Goal: Task Accomplishment & Management: Manage account settings

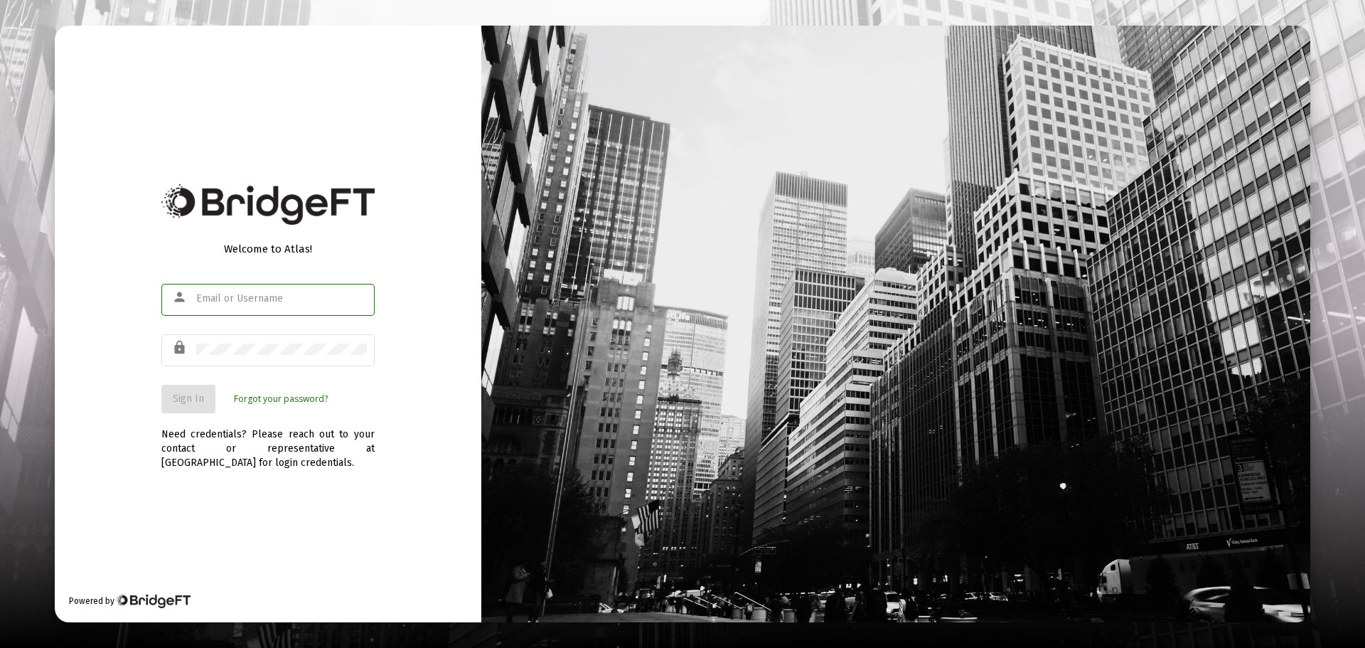
type input "[EMAIL_ADDRESS][DOMAIN_NAME]"
click at [207, 400] on button "Sign In" at bounding box center [188, 399] width 54 height 28
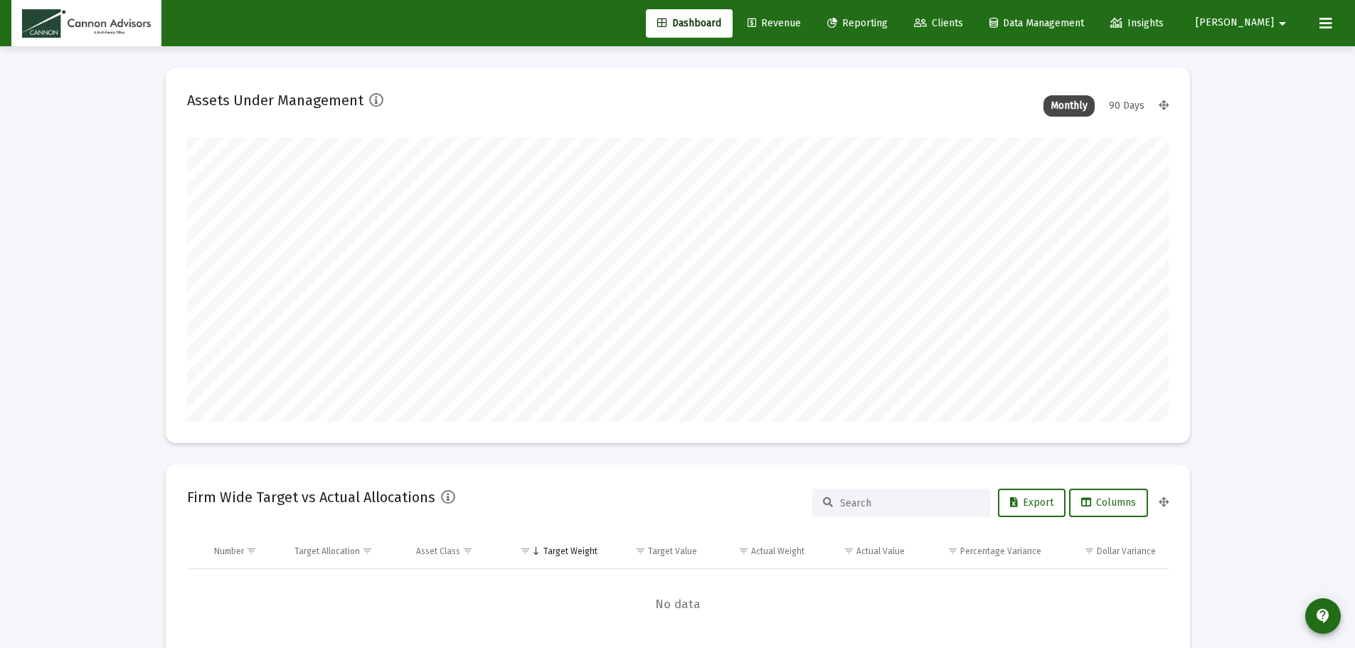
scroll to position [284, 528]
type input "[DATE]"
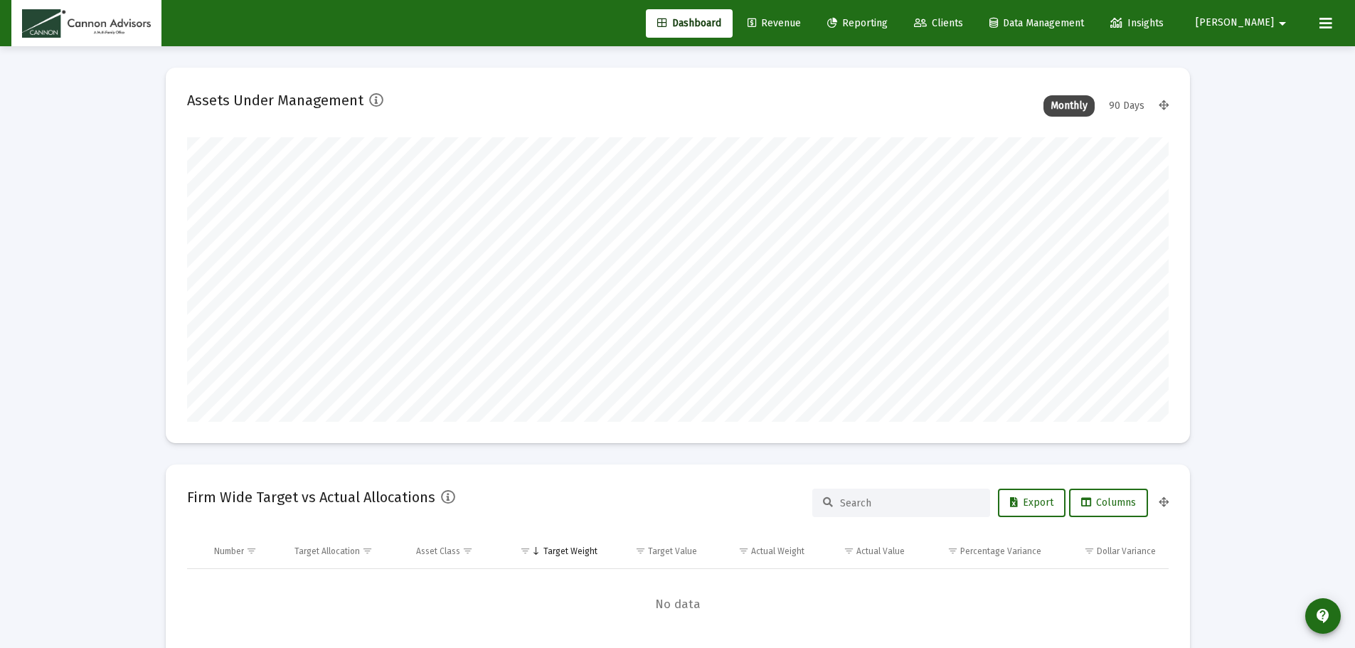
click at [1261, 23] on span "[PERSON_NAME]" at bounding box center [1234, 23] width 78 height 12
click at [1267, 50] on span "Settings" at bounding box center [1285, 60] width 42 height 34
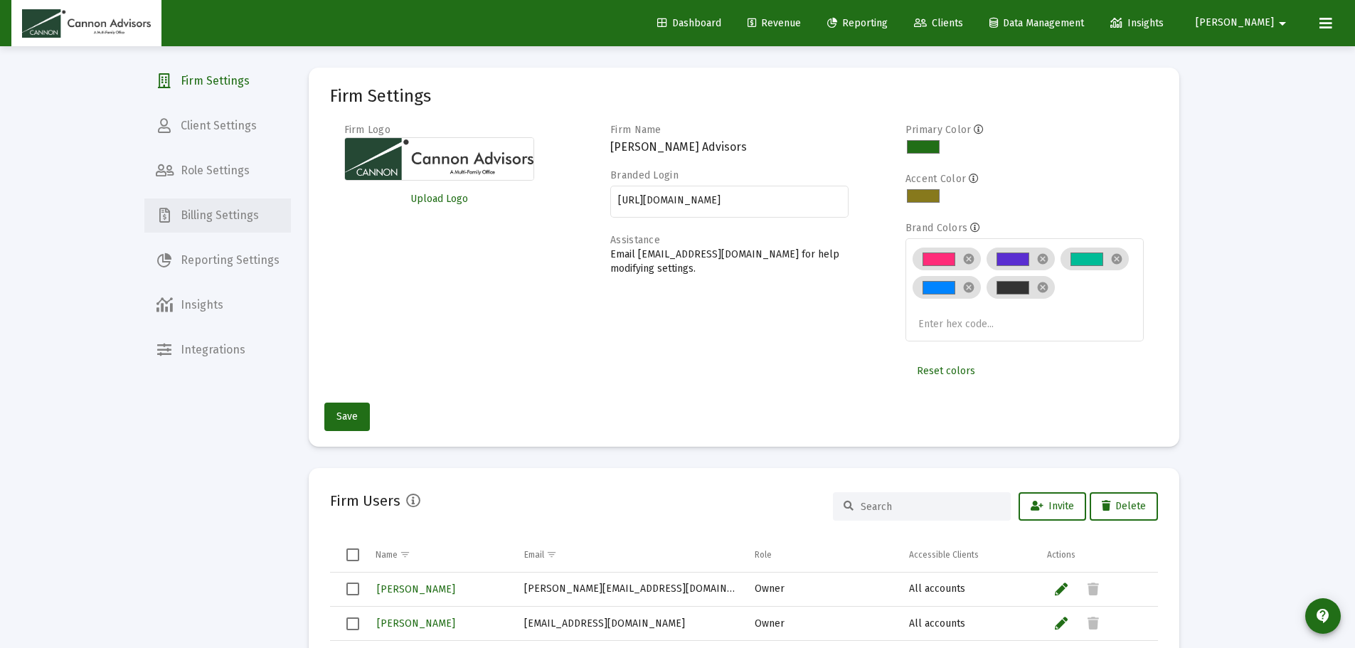
drag, startPoint x: 201, startPoint y: 213, endPoint x: 0, endPoint y: 225, distance: 201.5
click at [201, 213] on span "Billing Settings" at bounding box center [217, 215] width 146 height 34
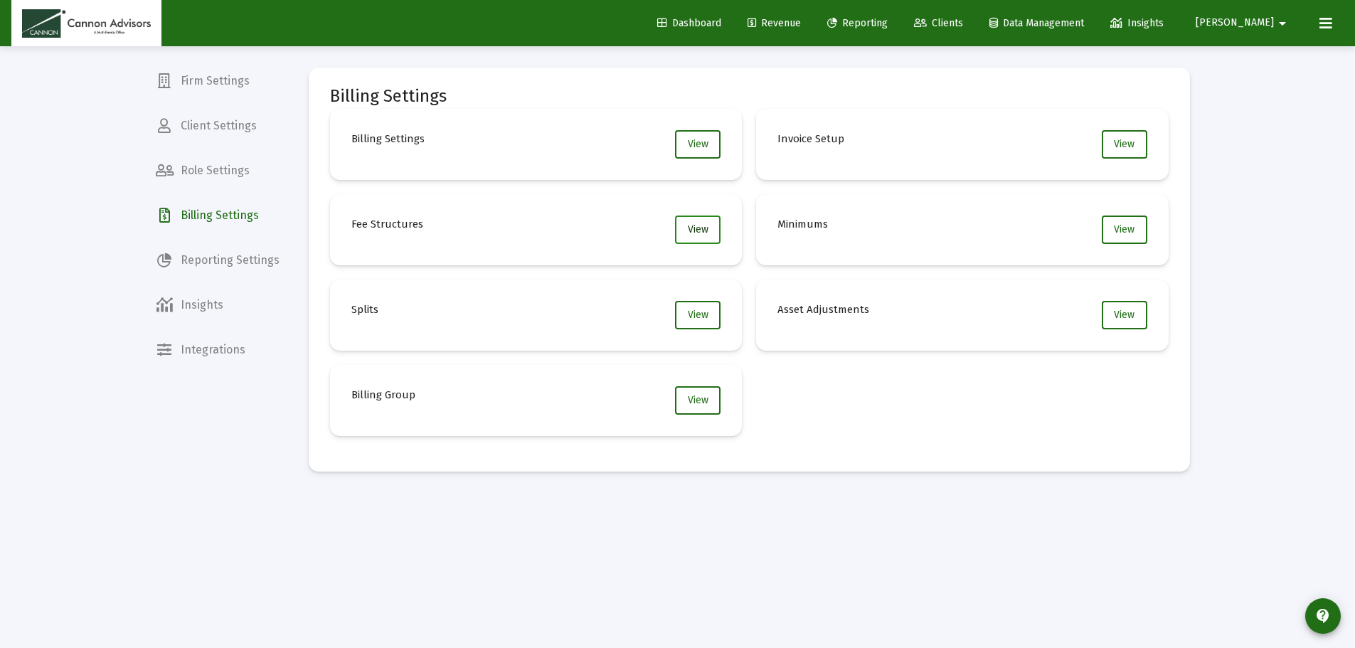
click at [695, 233] on span "View" at bounding box center [698, 229] width 21 height 12
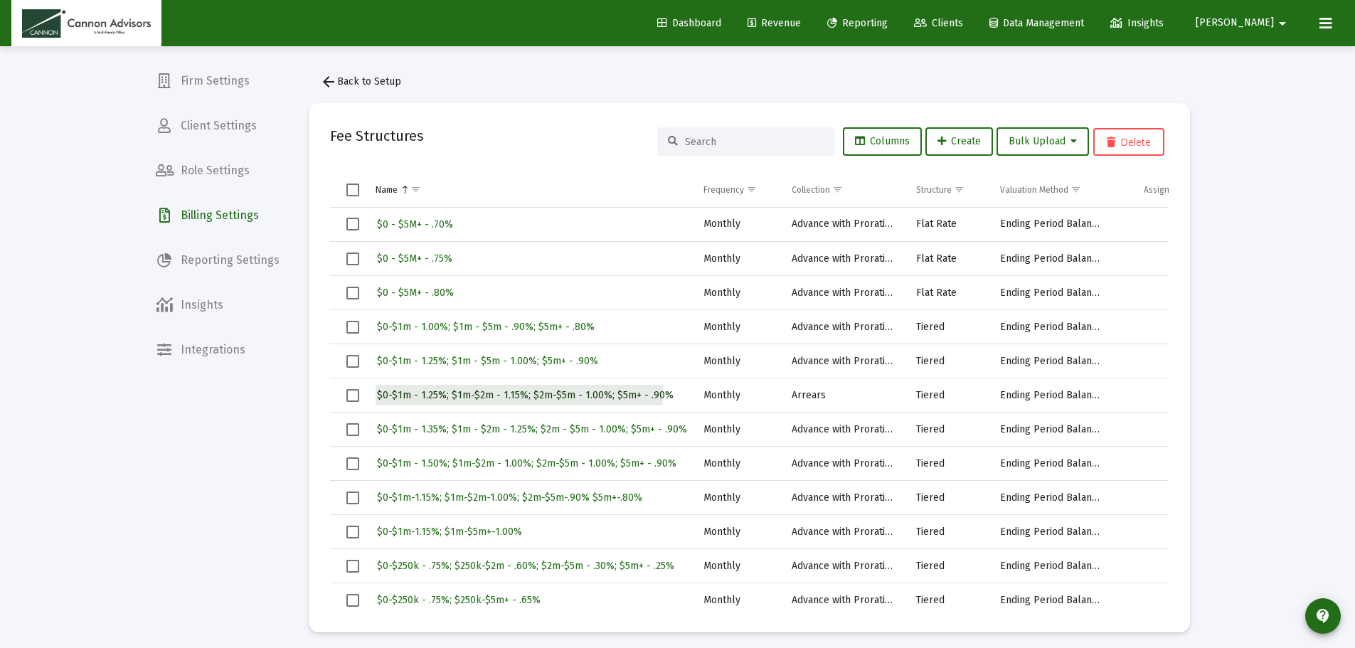
click at [437, 391] on span "$0-$1m - 1.25%; $1m-$2m - 1.15%; $2m-$5m - 1.00%; $5m+ - .90%" at bounding box center [525, 395] width 297 height 12
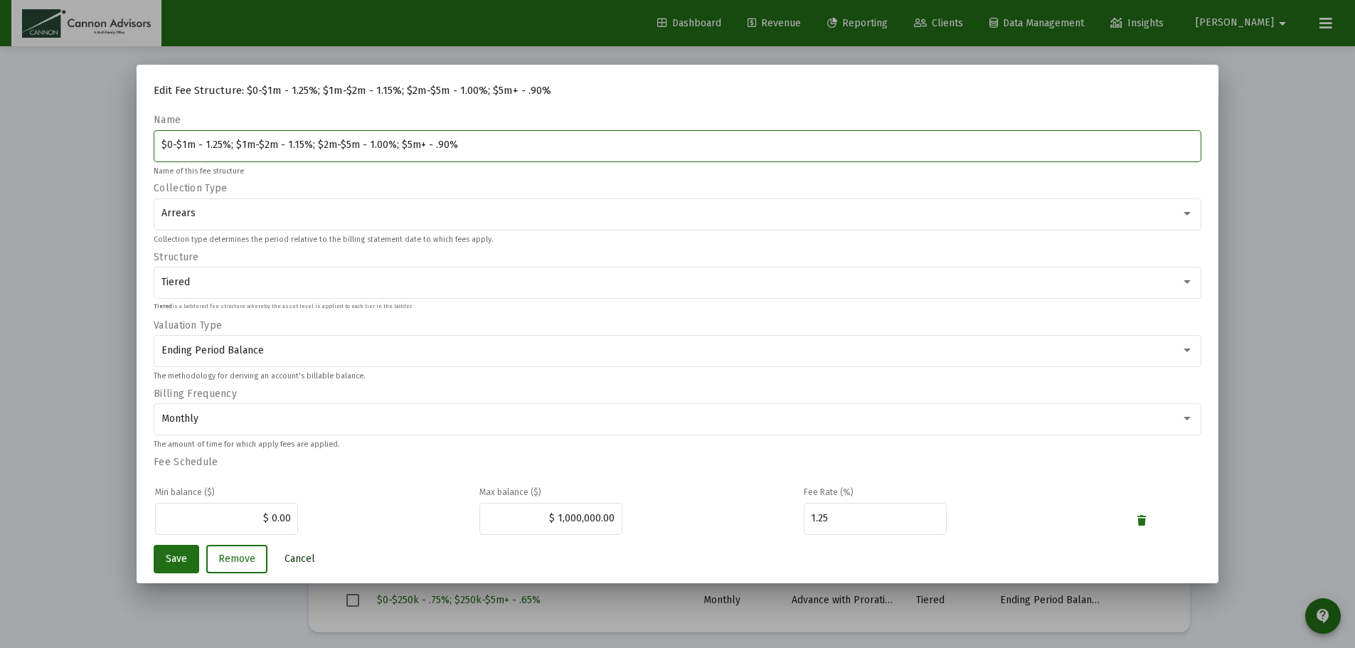
click at [314, 560] on button "Cancel" at bounding box center [299, 559] width 53 height 28
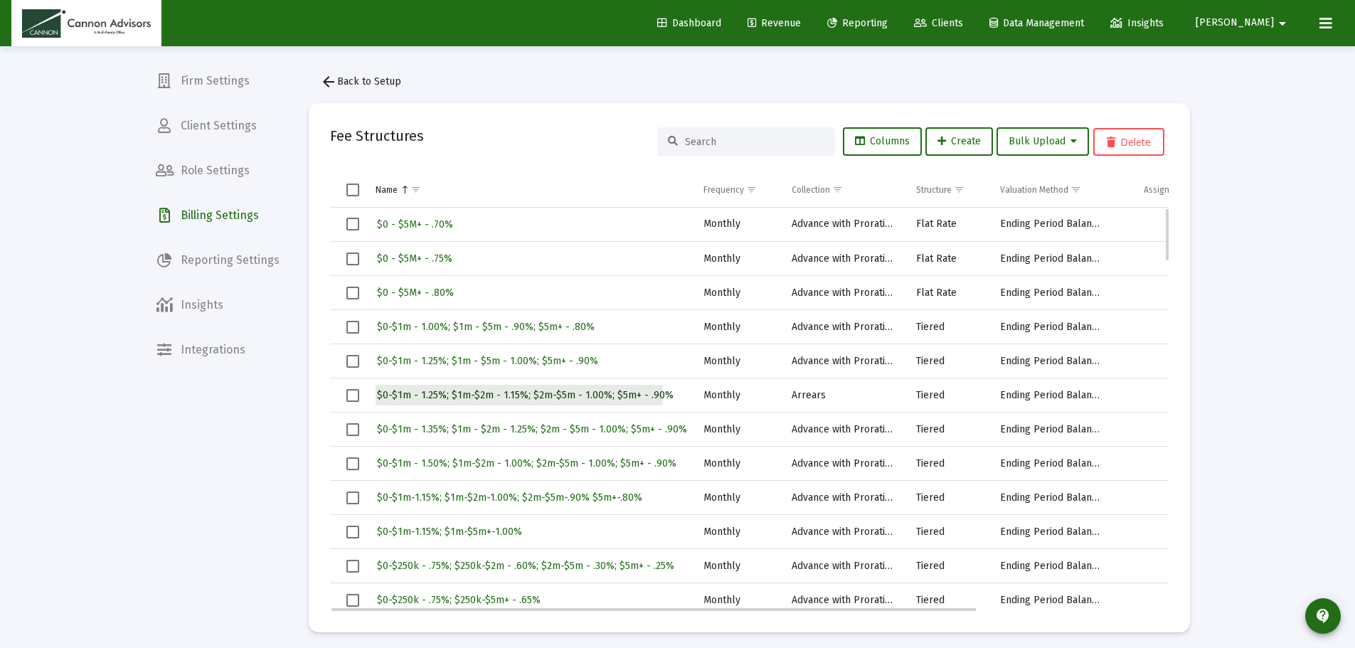
click at [435, 393] on span "$0-$1m - 1.25%; $1m-$2m - 1.15%; $2m-$5m - 1.00%; $5m+ - .90%" at bounding box center [525, 395] width 297 height 12
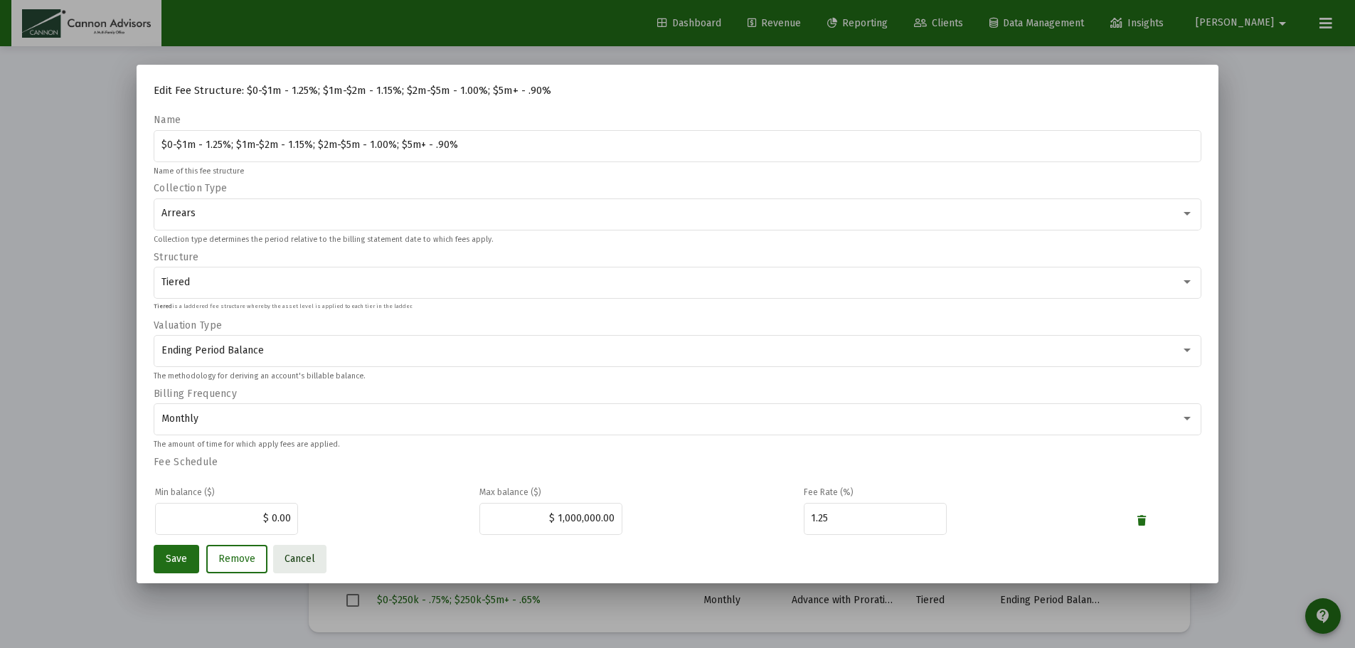
click at [299, 556] on span "Cancel" at bounding box center [299, 558] width 31 height 12
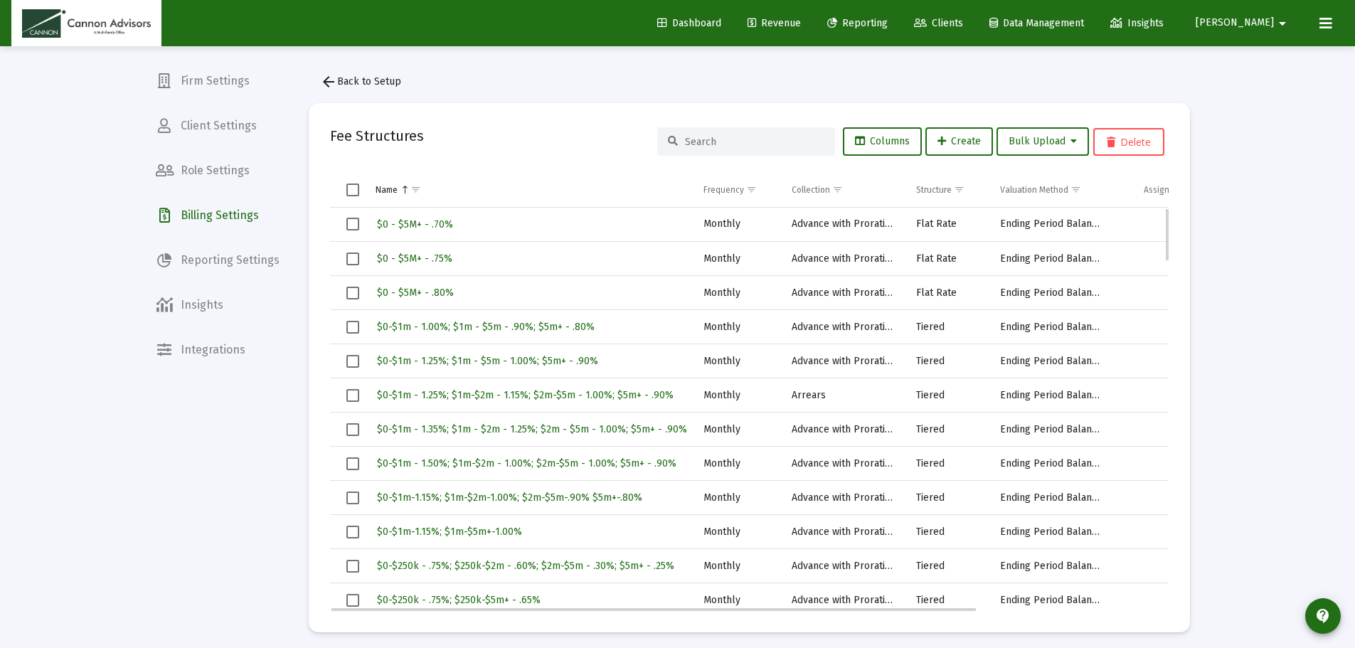
drag, startPoint x: 848, startPoint y: 612, endPoint x: 880, endPoint y: 602, distance: 33.5
click at [880, 602] on mat-card "Fee Structures Columns Create Bulk Upload Delete Name Frequency Collection Stru…" at bounding box center [749, 367] width 881 height 529
click at [885, 627] on mat-card "Fee Structures Columns Create Bulk Upload Delete Name Frequency Collection Stru…" at bounding box center [749, 367] width 881 height 529
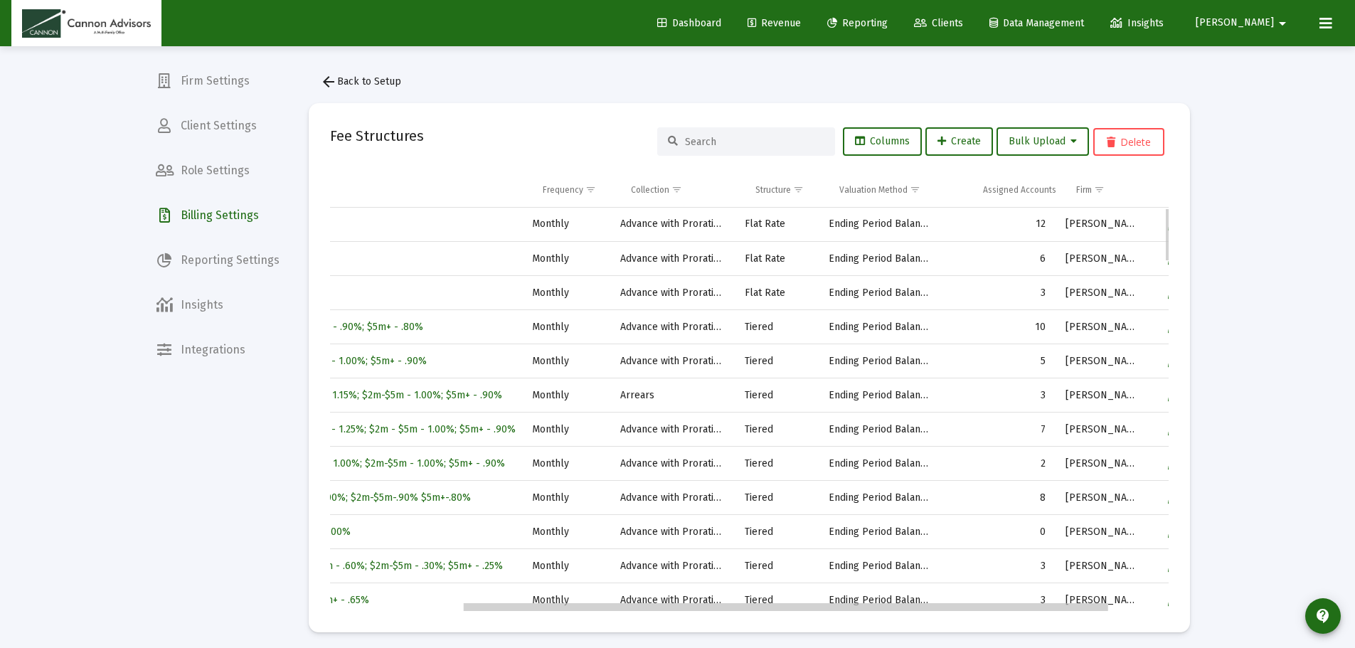
scroll to position [0, 171]
drag, startPoint x: 885, startPoint y: 609, endPoint x: 1007, endPoint y: 558, distance: 132.3
click at [1025, 605] on body "Dashboard Revenue Reporting Clients Data Management Insights [PERSON_NAME] arro…" at bounding box center [677, 324] width 1355 height 648
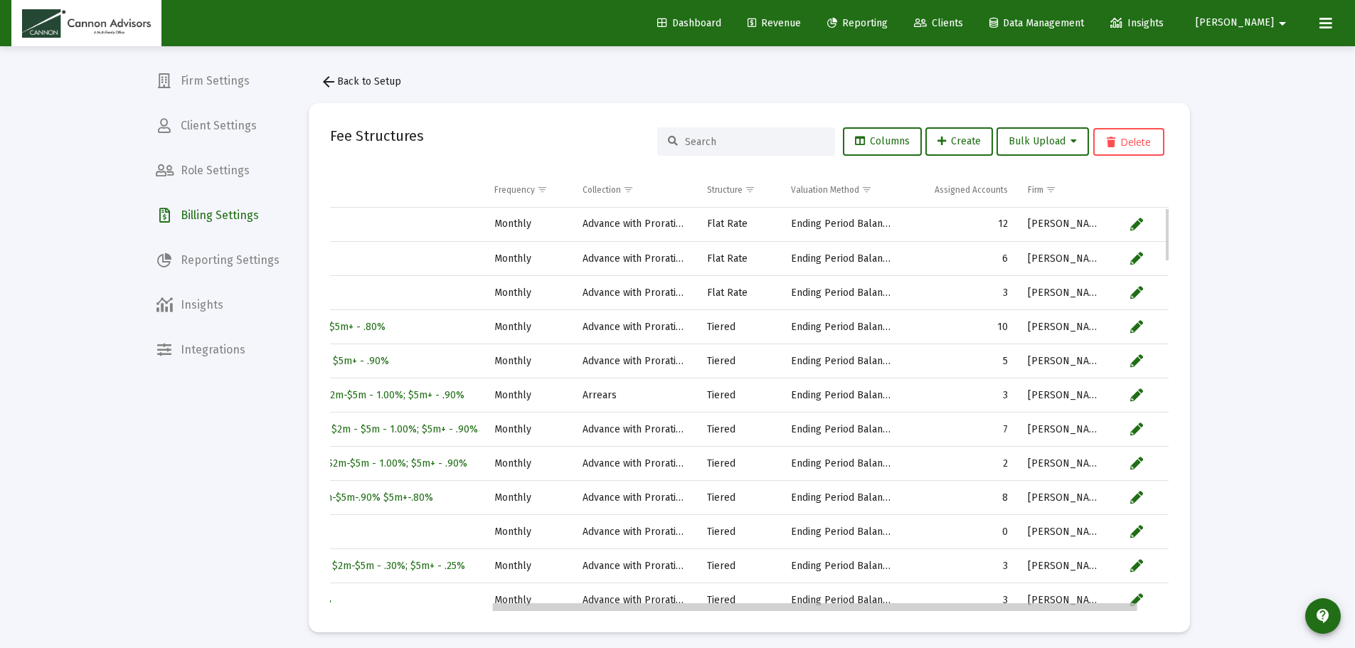
drag, startPoint x: 949, startPoint y: 609, endPoint x: 988, endPoint y: 601, distance: 40.6
click at [986, 602] on body "Dashboard Revenue Reporting Clients Data Management Insights [PERSON_NAME] arro…" at bounding box center [677, 324] width 1355 height 648
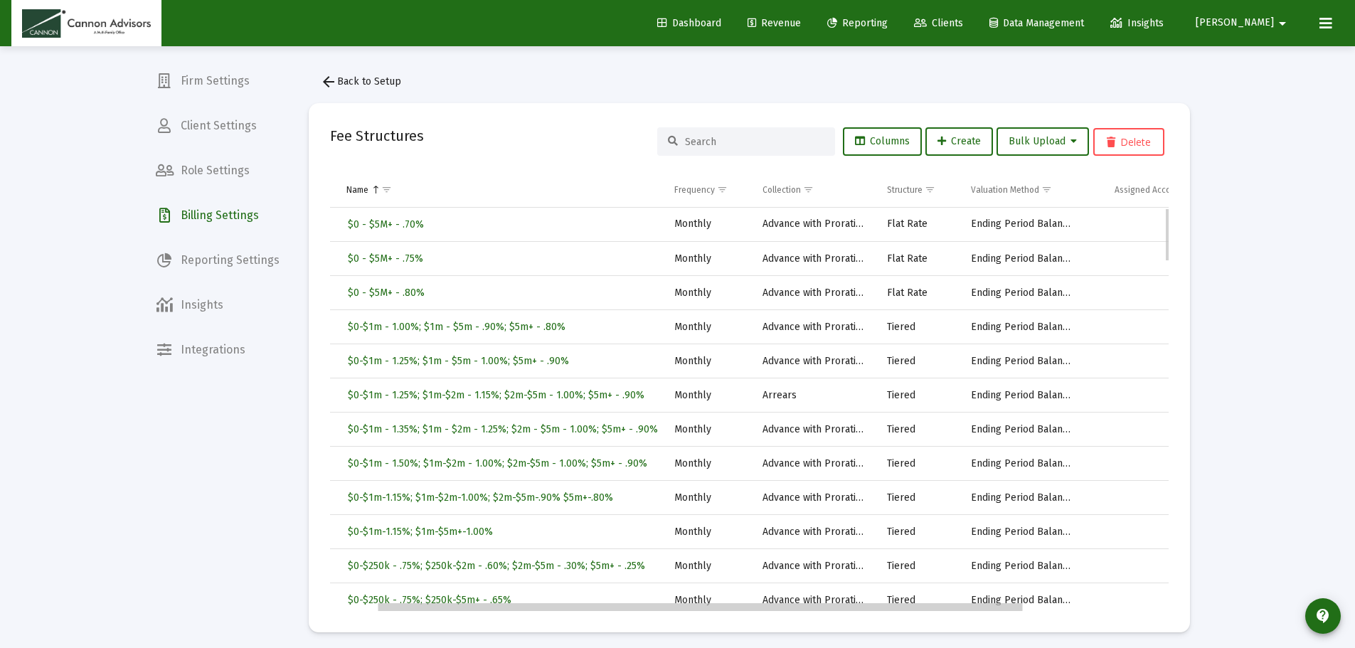
scroll to position [0, 0]
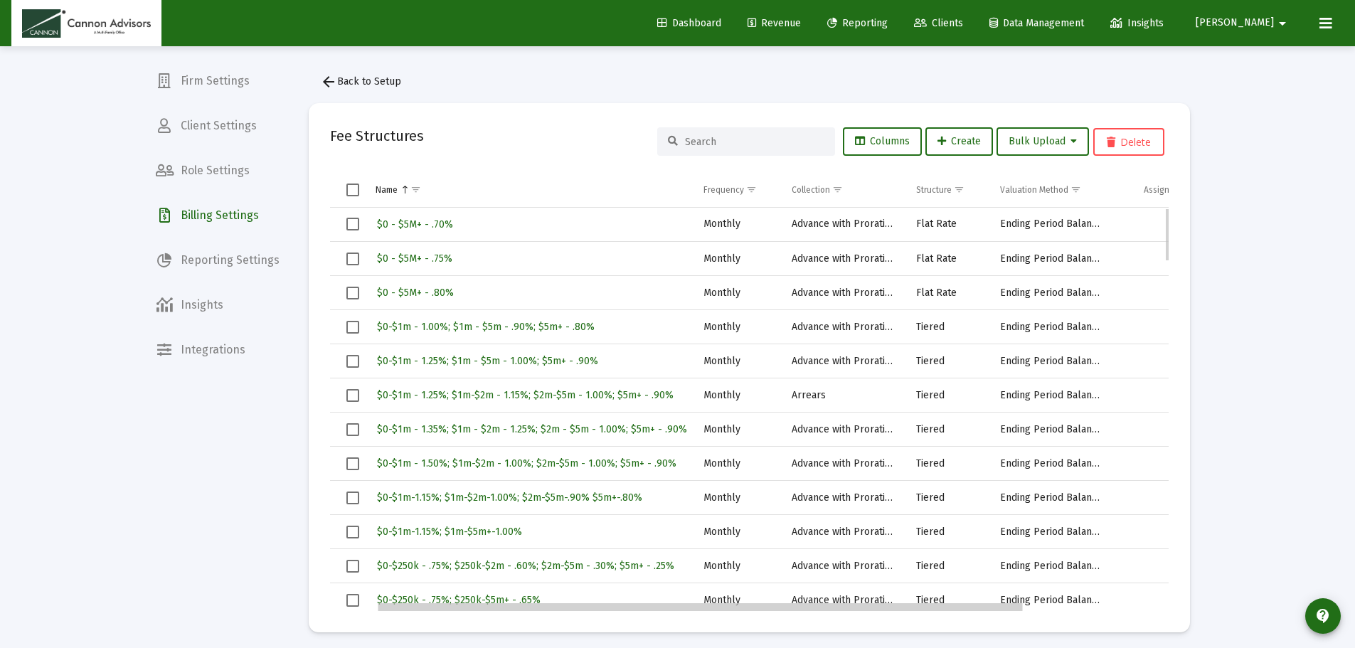
drag, startPoint x: 725, startPoint y: 609, endPoint x: 517, endPoint y: 604, distance: 208.4
click at [518, 604] on body "Dashboard Revenue Reporting Clients Data Management Insights [PERSON_NAME] arro…" at bounding box center [677, 324] width 1355 height 648
drag, startPoint x: 672, startPoint y: 395, endPoint x: 391, endPoint y: 391, distance: 280.9
click at [391, 391] on div "$0-$1m - 1.25%; $1m-$2m - 1.15%; $2m-$5m - 1.00%; $5m+ - .90%" at bounding box center [529, 395] width 309 height 21
click at [402, 396] on span "$0-$1m - 1.25%; $1m-$2m - 1.15%; $2m-$5m - 1.00%; $5m+ - .90%" at bounding box center [525, 395] width 297 height 12
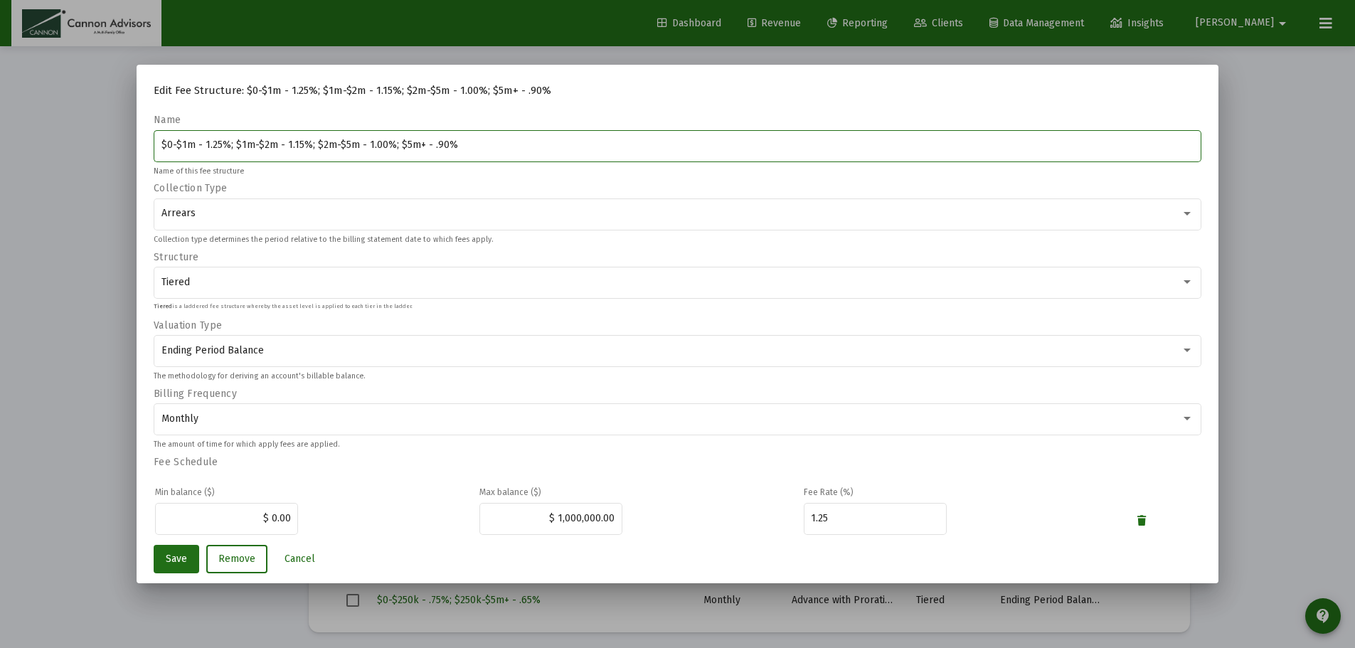
drag, startPoint x: 466, startPoint y: 146, endPoint x: 129, endPoint y: 144, distance: 336.3
click at [129, 144] on div "Edit Fee Structure: $0-$1m - 1.25%; $1m-$2m - 1.15%; $2m-$5m - 1.00%; $5m+ - .9…" at bounding box center [677, 324] width 1355 height 648
click at [110, 215] on div at bounding box center [677, 324] width 1355 height 648
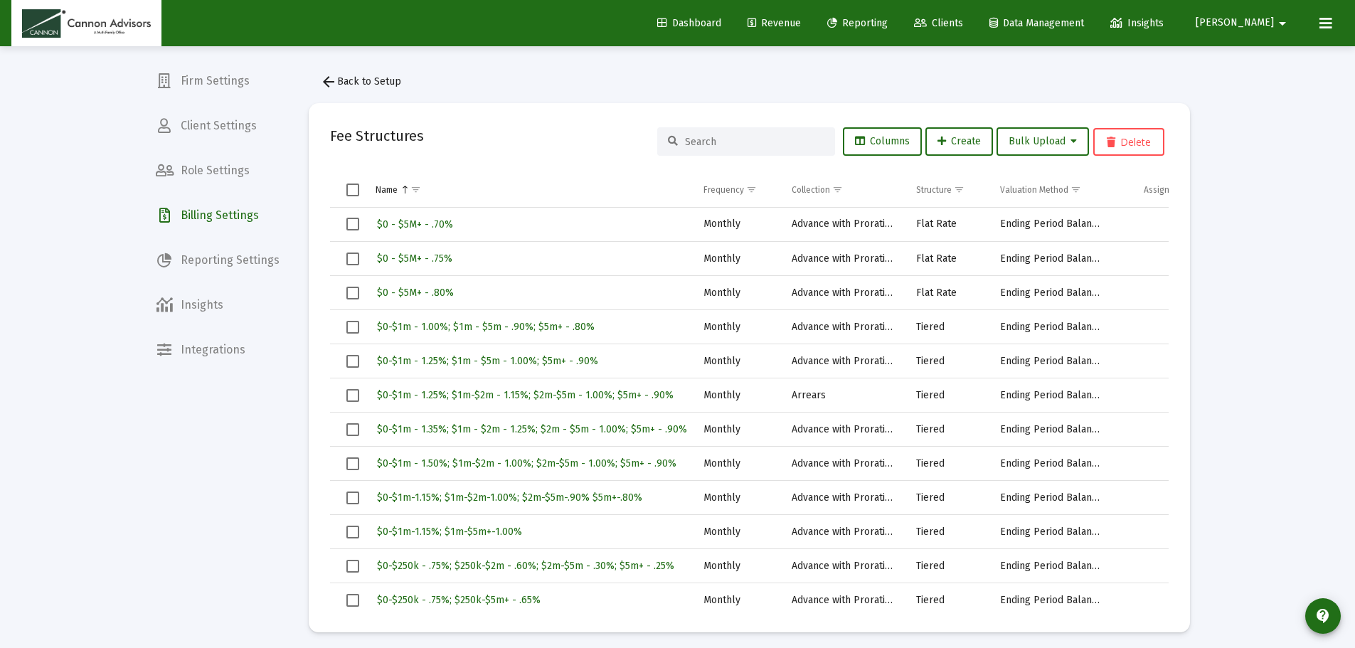
click at [963, 24] on span "Clients" at bounding box center [938, 23] width 49 height 12
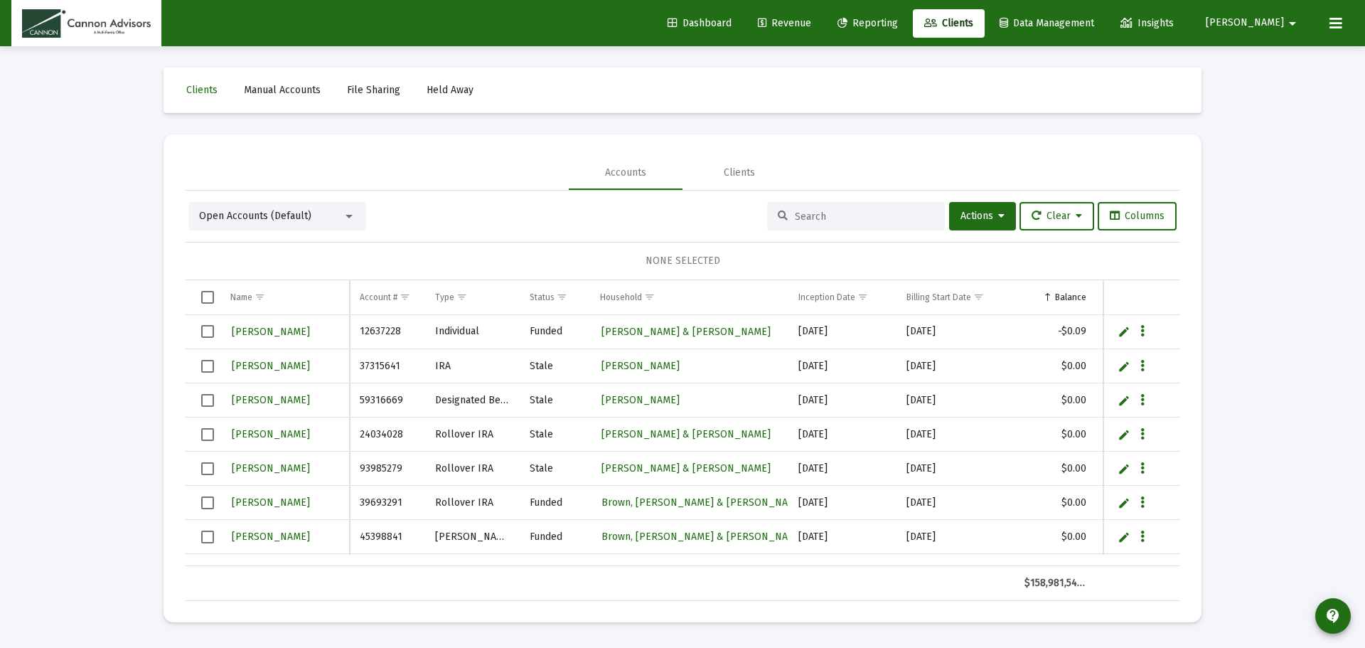
click at [820, 212] on input at bounding box center [864, 216] width 139 height 12
paste input "$0-$1m - 1.25%; $1m-$2m - 1.15%; $2m-$5m - 1.00%; $5m+ - .90%"
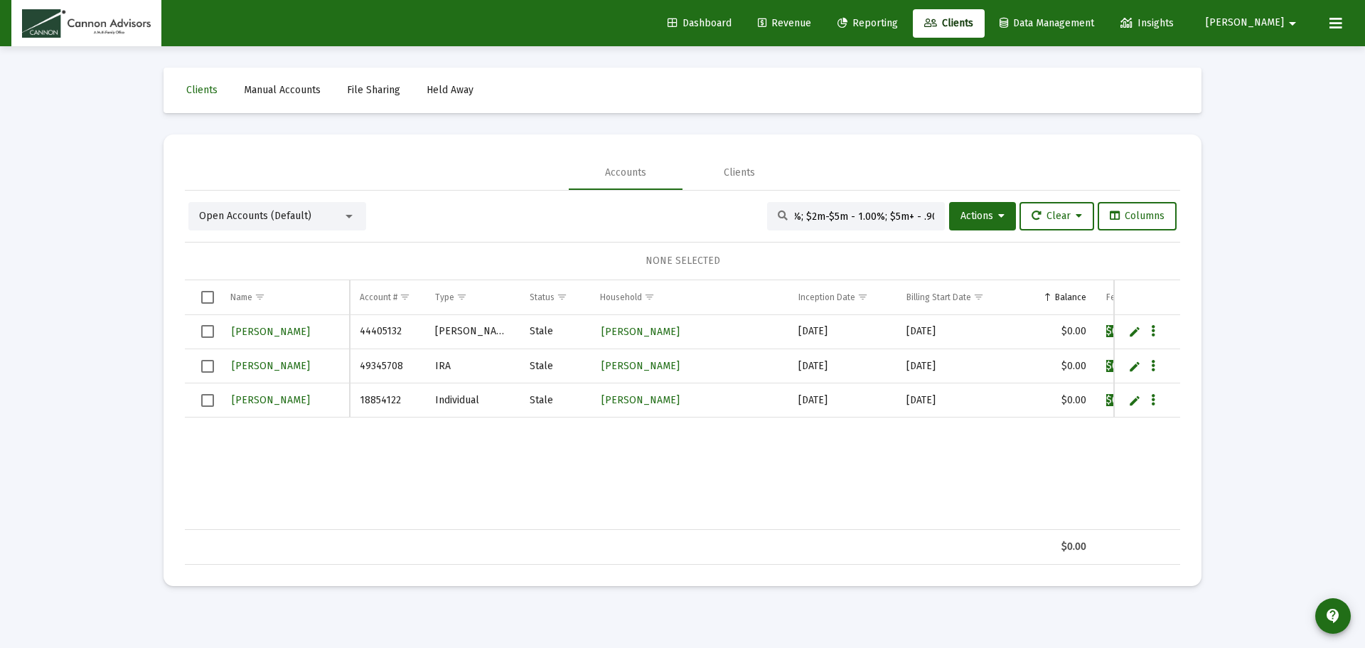
type input "$0-$1m - 1.25%; $1m-$2m - 1.15%; $2m-$5m - 1.00%; $5m+ - .90%"
click at [1276, 31] on button "[PERSON_NAME] arrow_drop_down" at bounding box center [1253, 23] width 129 height 28
click at [1280, 60] on span "Settings" at bounding box center [1295, 60] width 42 height 34
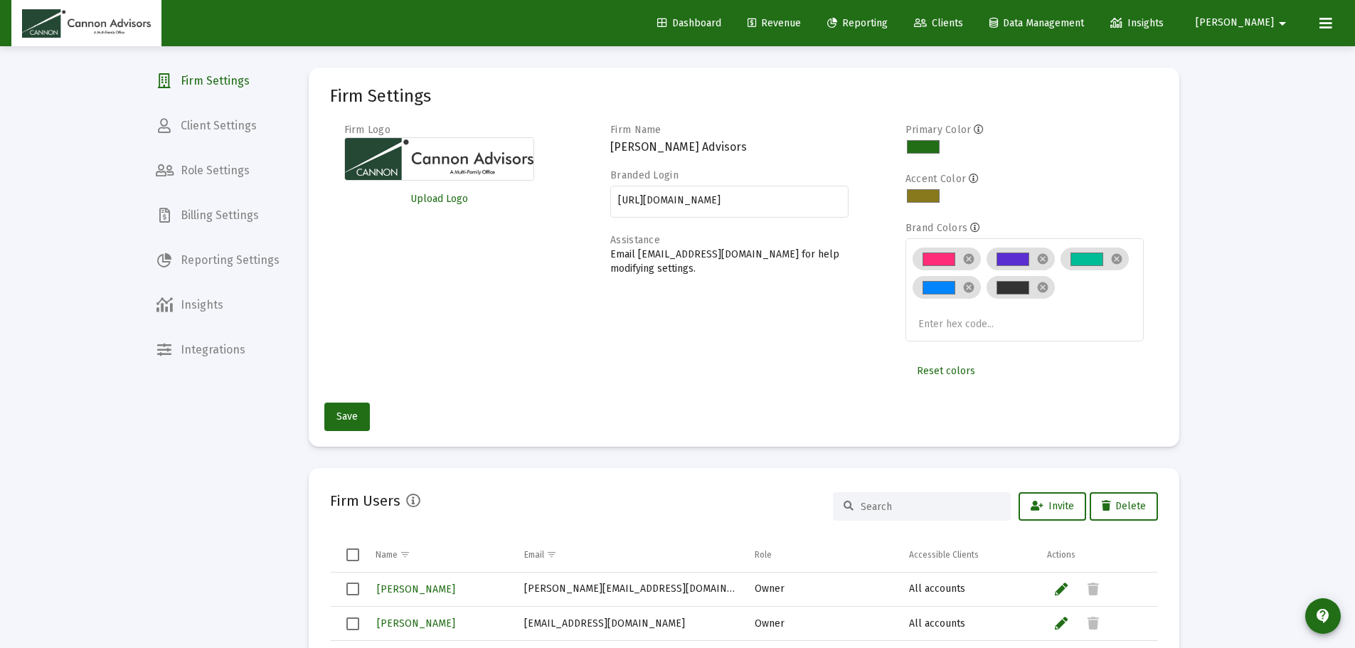
drag, startPoint x: 1274, startPoint y: 136, endPoint x: 1273, endPoint y: 114, distance: 22.1
click at [1273, 133] on div "Loading... Firm Settings Client Settings Role Settings Billing Settings Reporti…" at bounding box center [677, 656] width 1355 height 1313
click at [963, 22] on span "Clients" at bounding box center [938, 23] width 49 height 12
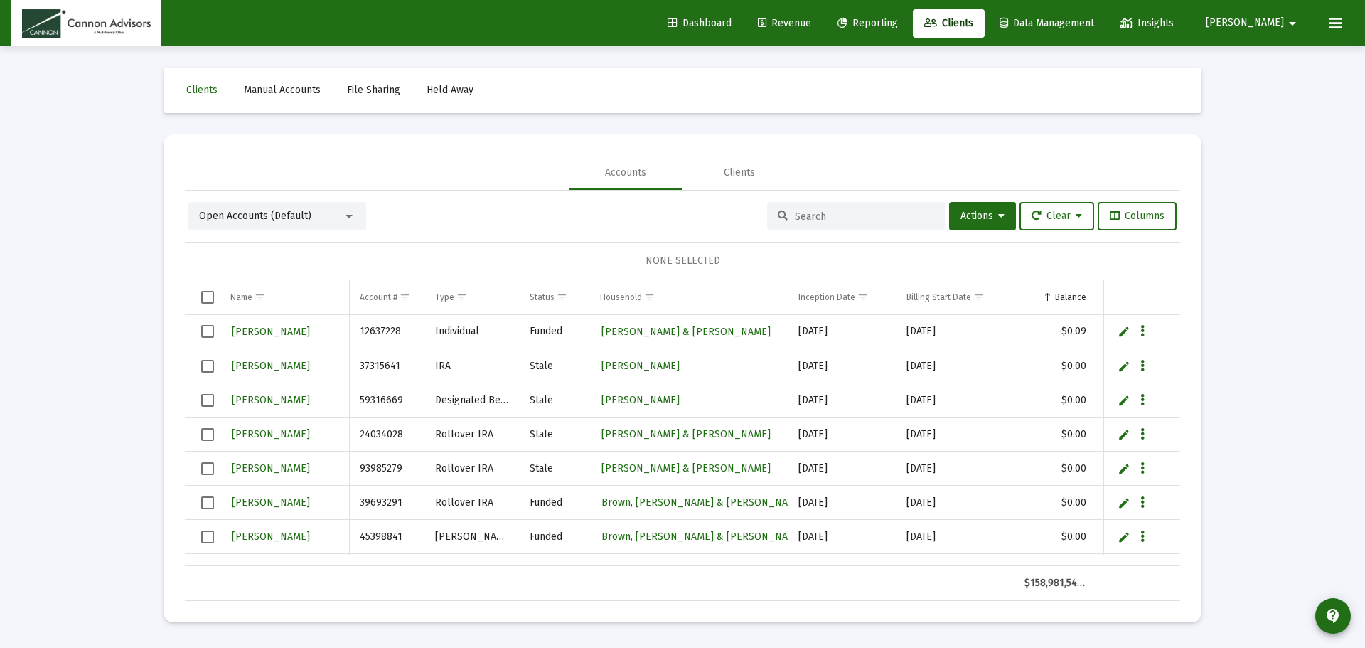
click at [1277, 26] on span "[PERSON_NAME]" at bounding box center [1245, 23] width 78 height 12
click at [1276, 60] on span "Settings" at bounding box center [1295, 60] width 42 height 34
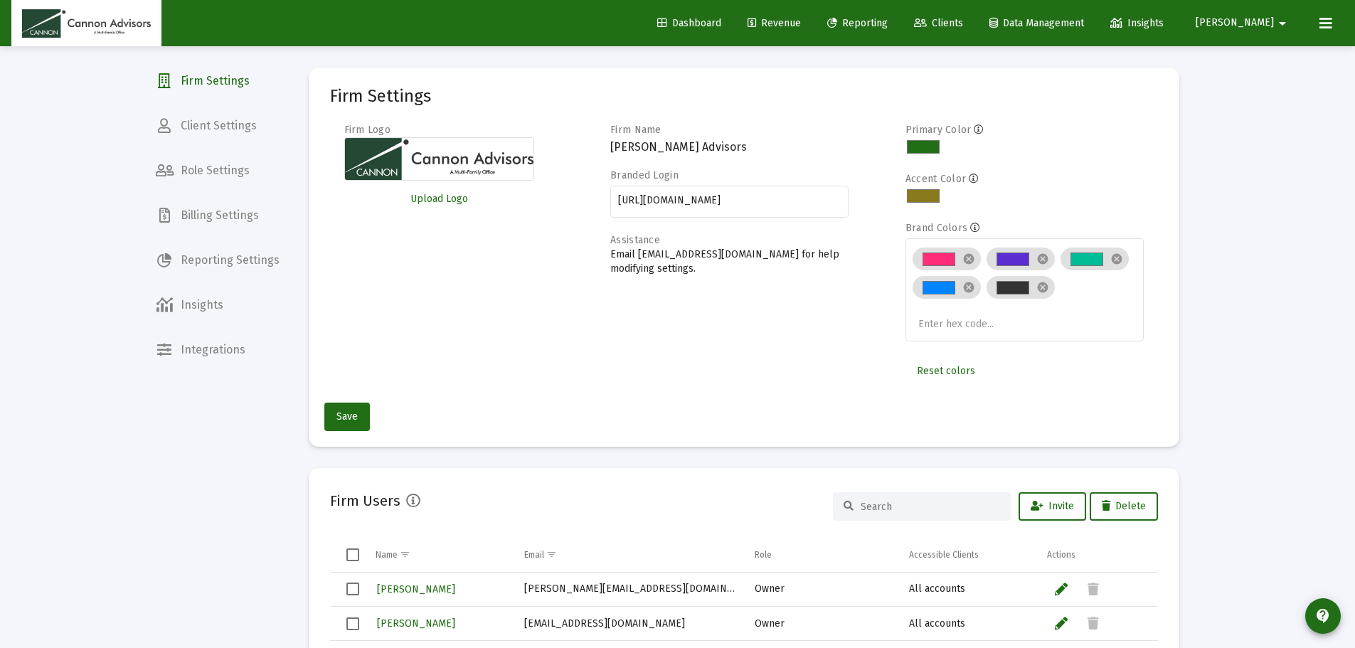
click at [1233, 361] on div "Loading... Firm Settings Client Settings Role Settings Billing Settings Reporti…" at bounding box center [677, 656] width 1355 height 1313
click at [1270, 24] on span "[PERSON_NAME]" at bounding box center [1234, 23] width 78 height 12
click at [1262, 208] on div at bounding box center [677, 324] width 1355 height 648
click at [1268, 23] on span "[PERSON_NAME]" at bounding box center [1234, 23] width 78 height 12
click at [1262, 50] on link "Settings" at bounding box center [1274, 60] width 85 height 34
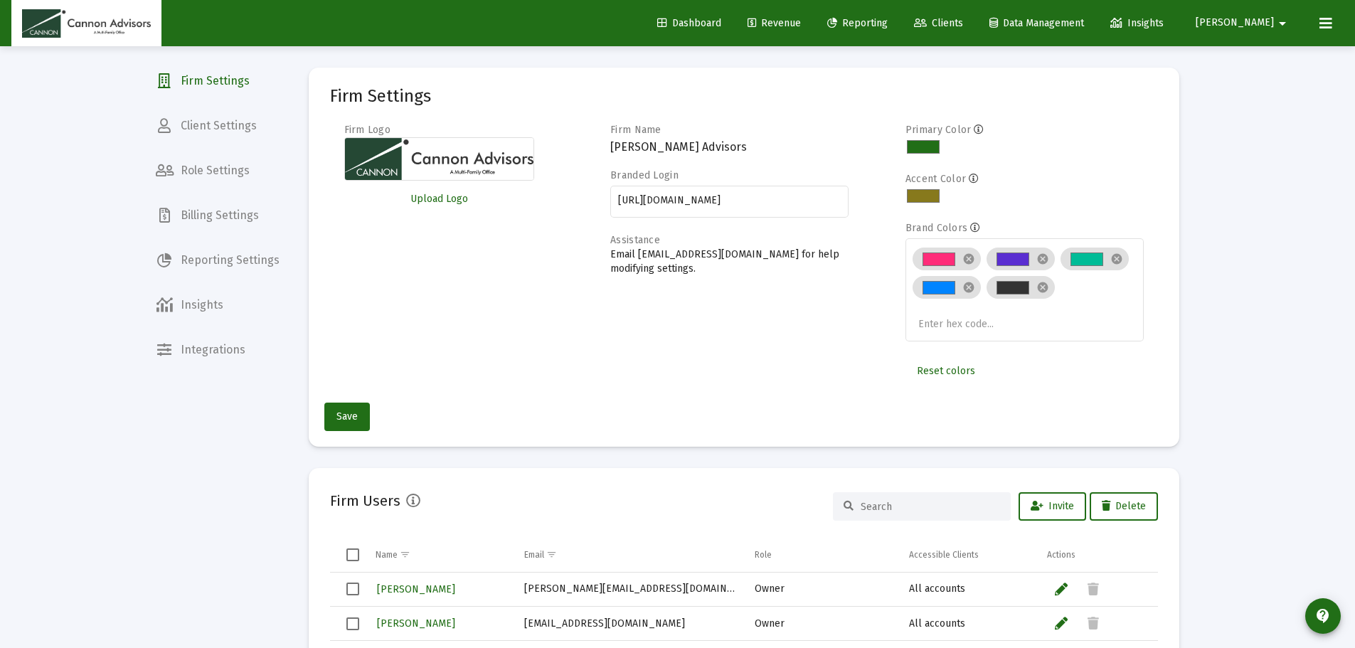
click at [196, 221] on span "Billing Settings" at bounding box center [217, 215] width 146 height 34
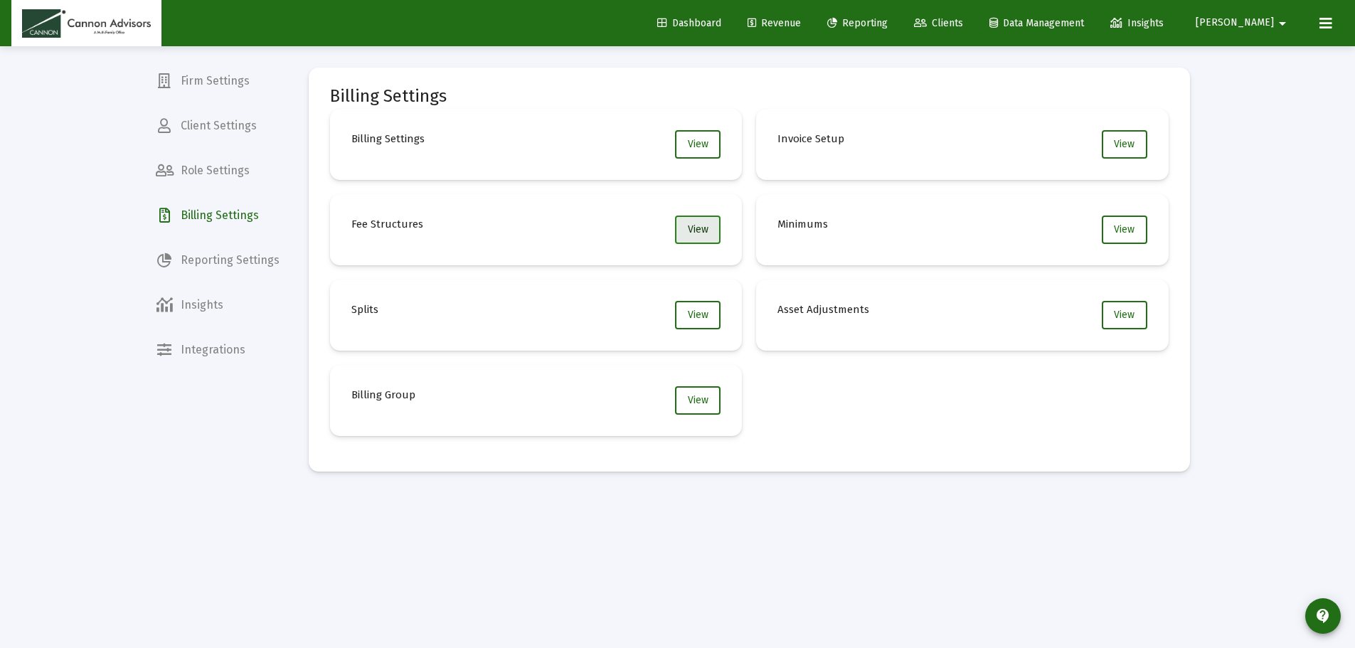
click at [690, 233] on span "View" at bounding box center [698, 229] width 21 height 12
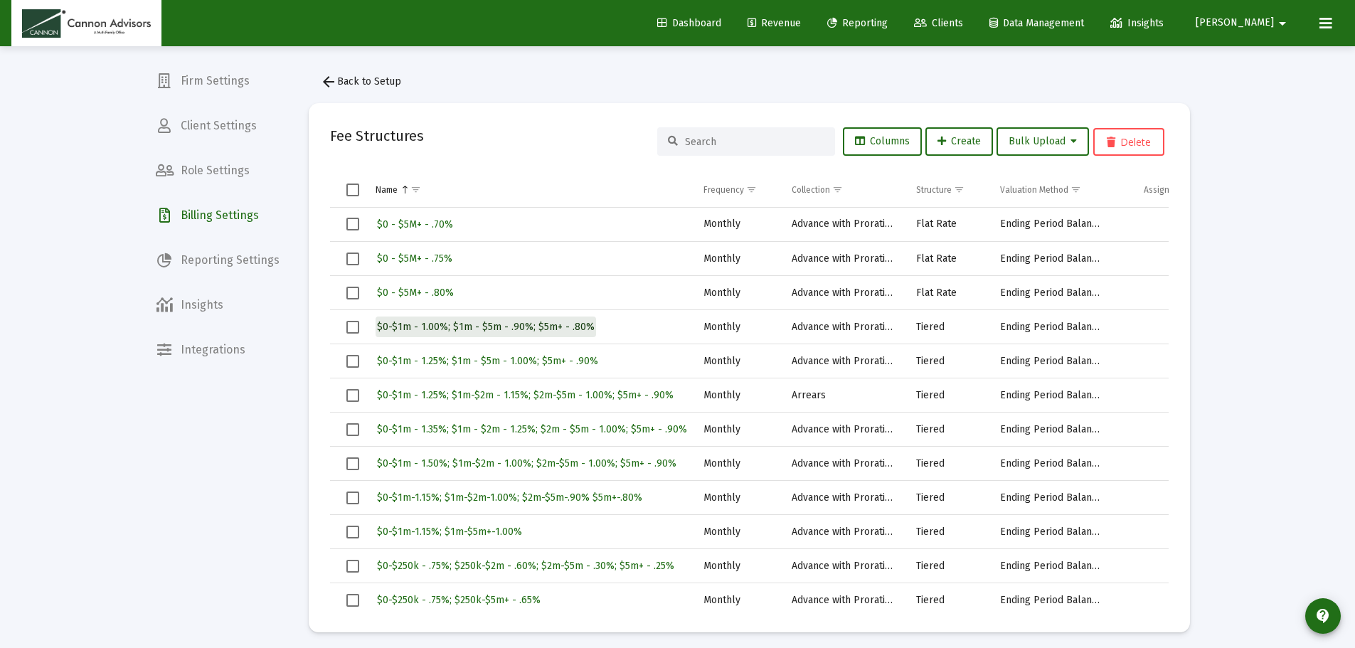
click at [498, 324] on span "$0-$1m - 1.00%; $1m - $5m - .90%; $5m+ - .80%" at bounding box center [486, 327] width 218 height 12
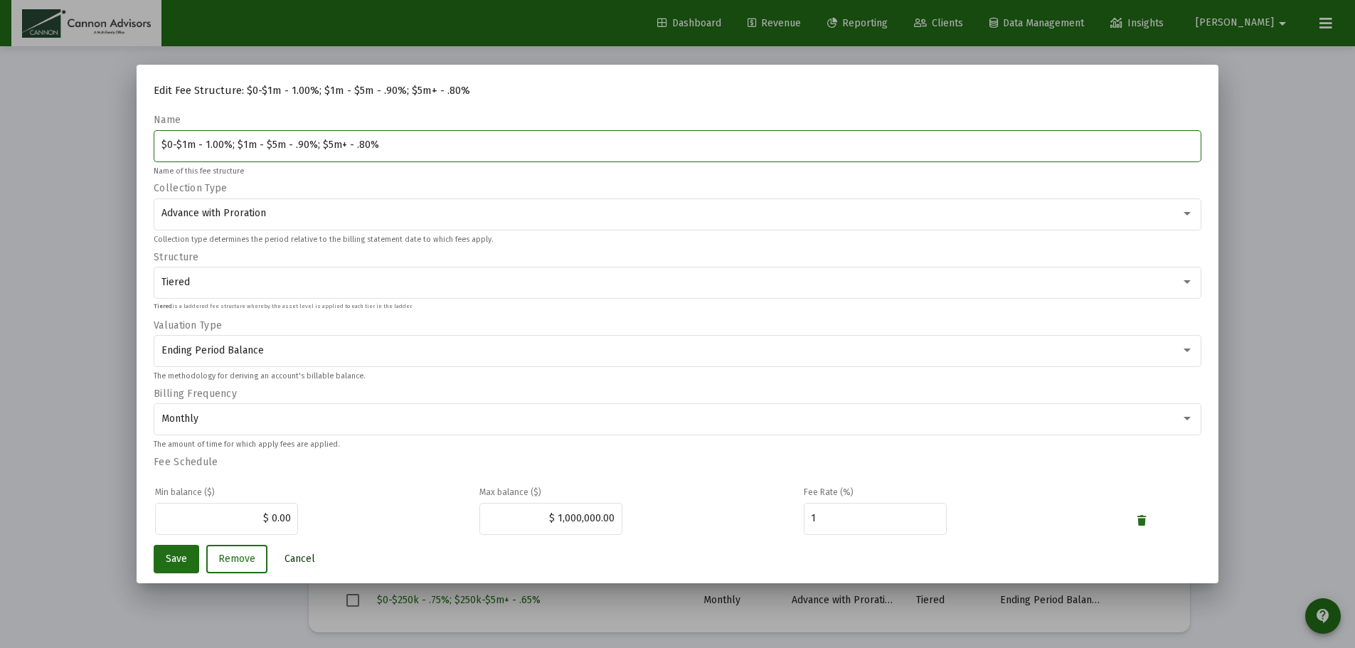
click at [303, 561] on span "Cancel" at bounding box center [299, 558] width 31 height 12
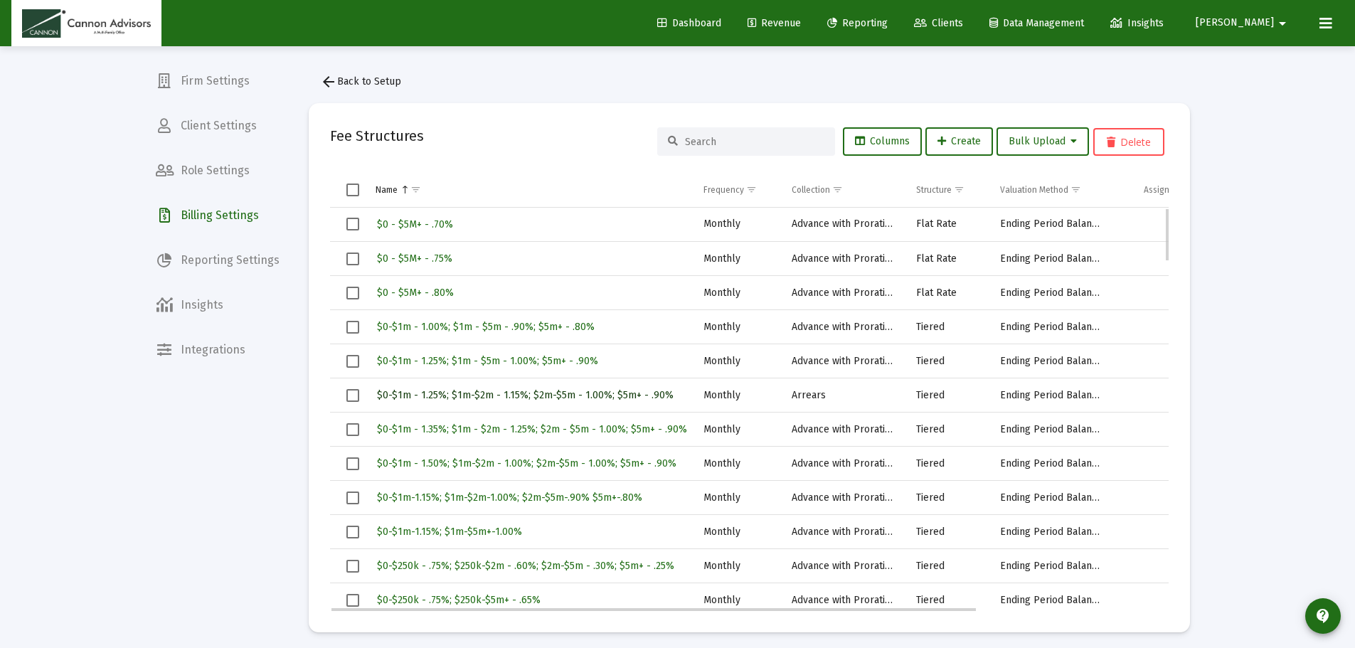
click at [638, 398] on span "$0-$1m - 1.25%; $1m-$2m - 1.15%; $2m-$5m - 1.00%; $5m+ - .90%" at bounding box center [525, 395] width 297 height 12
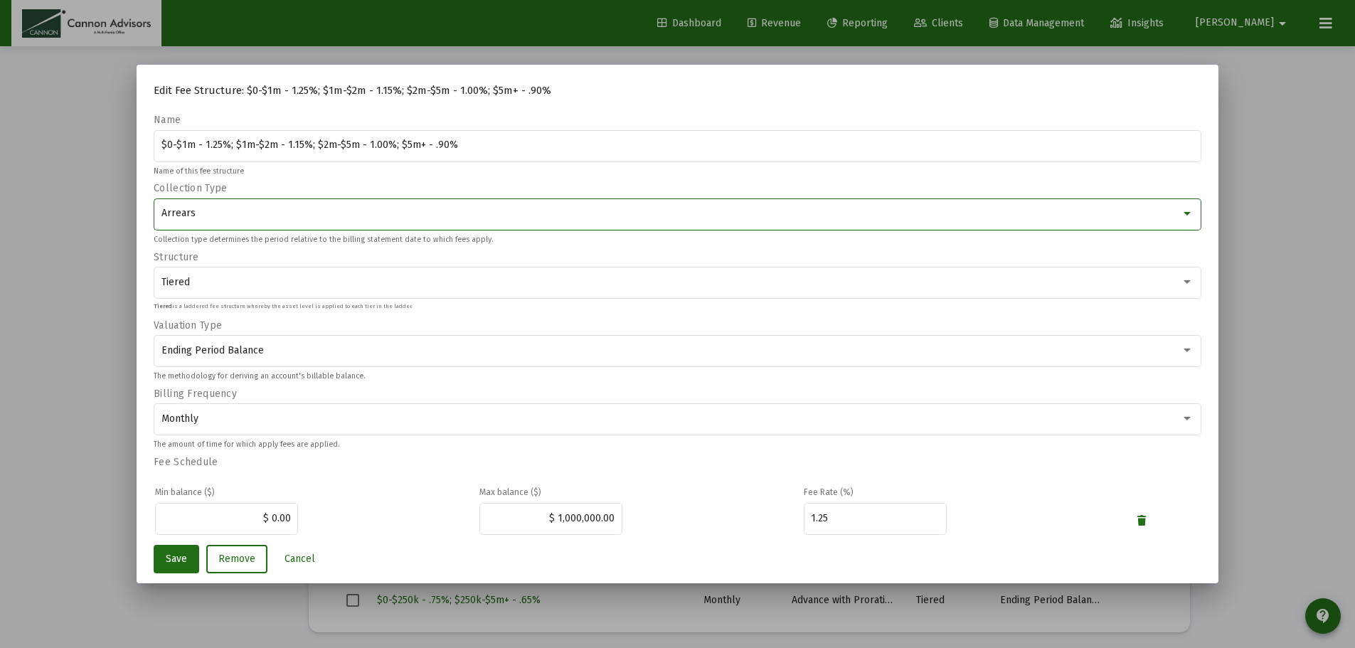
click at [284, 210] on div "Arrears" at bounding box center [671, 213] width 1020 height 11
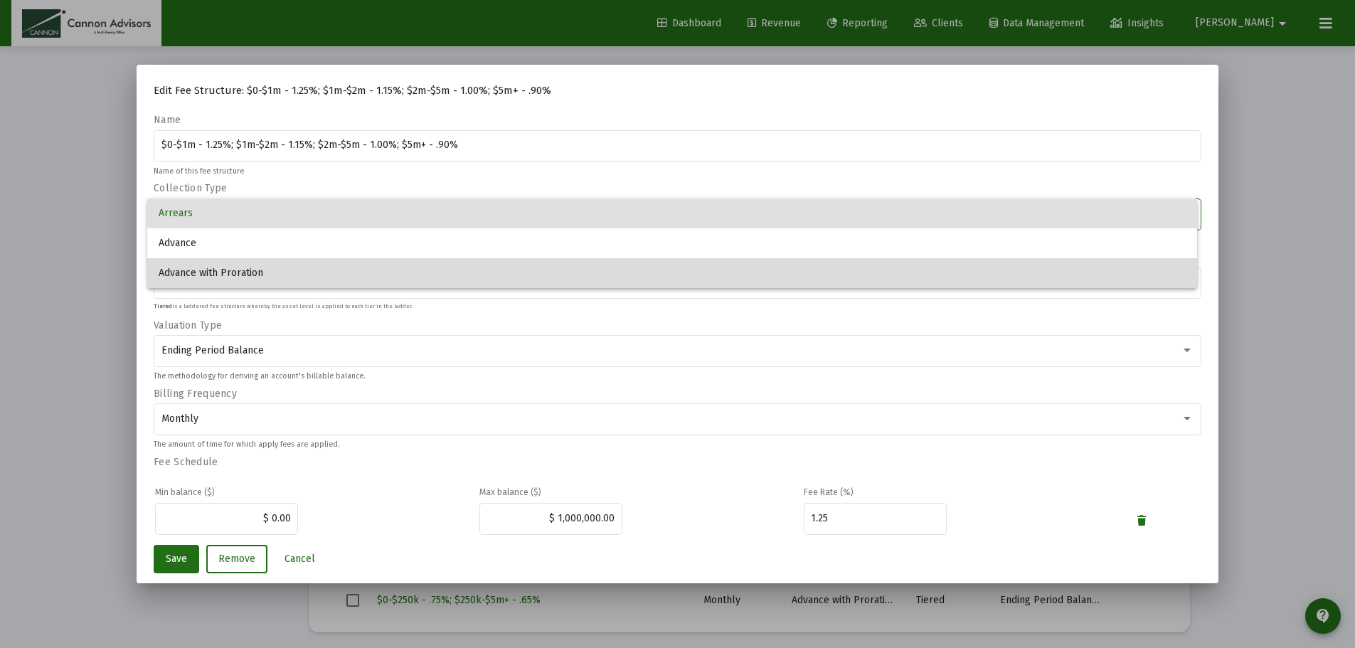
click at [272, 270] on span "Advance with Proration" at bounding box center [672, 273] width 1027 height 30
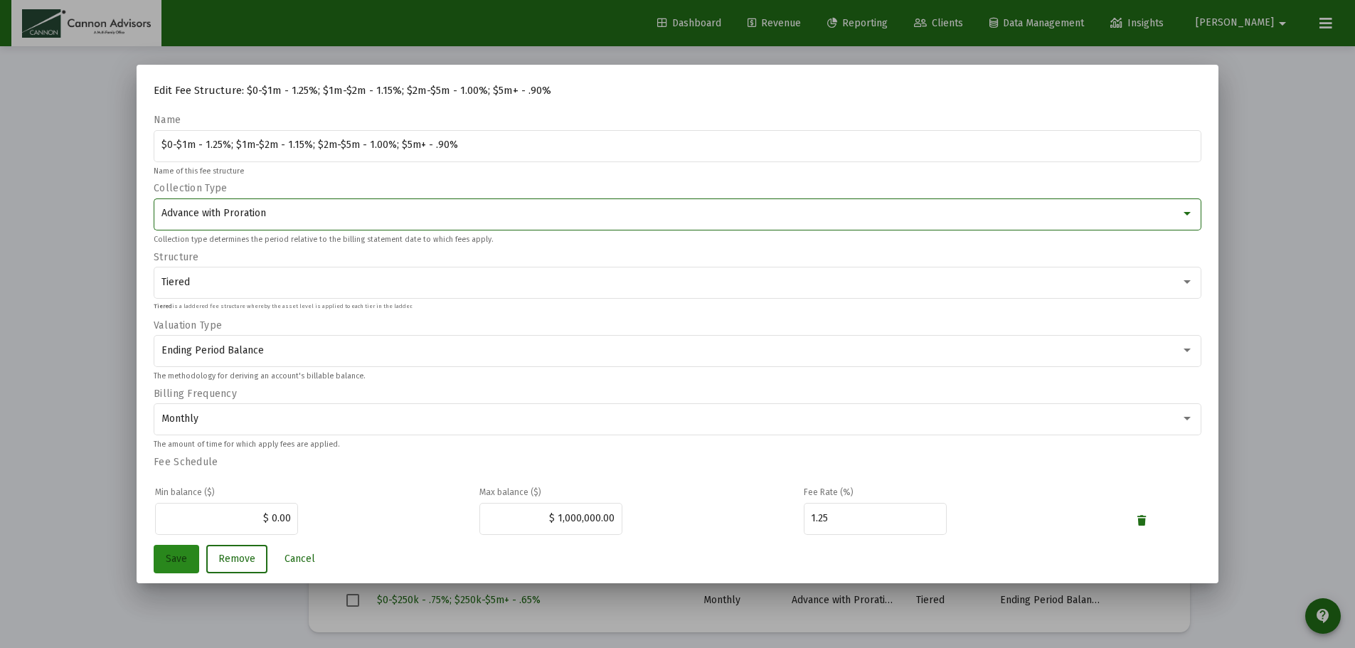
click at [178, 555] on span "Save" at bounding box center [176, 558] width 21 height 12
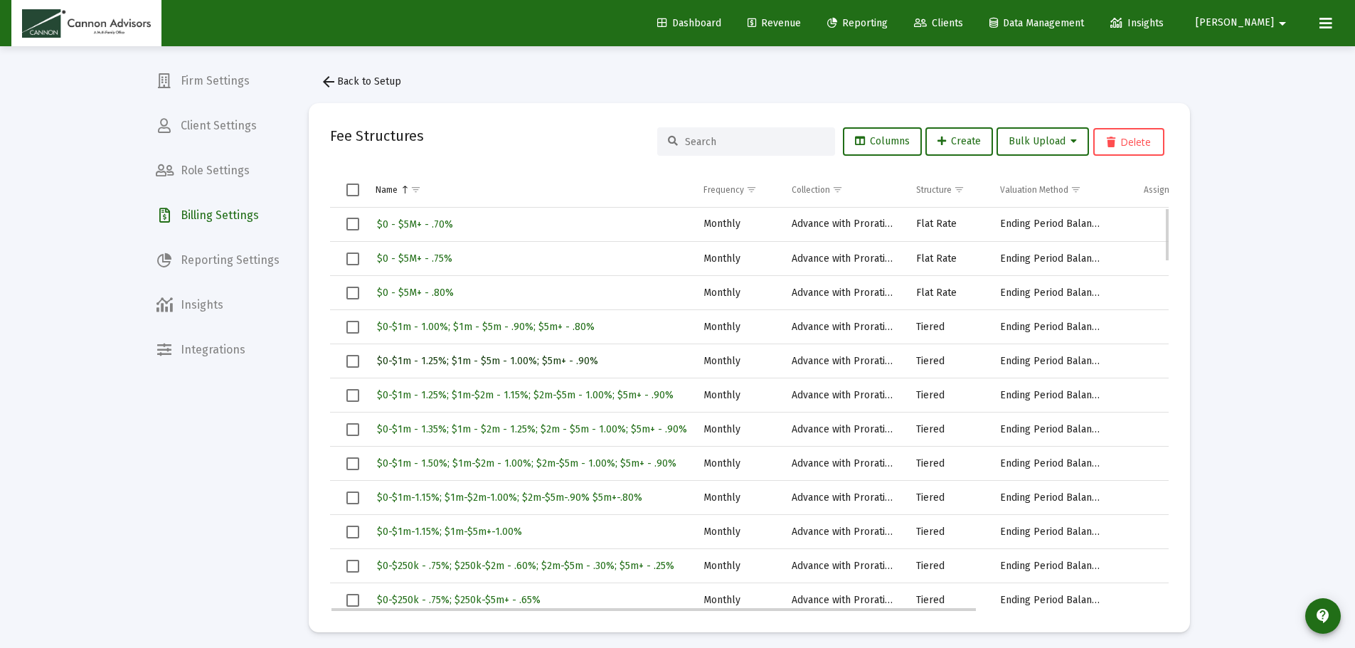
click at [485, 361] on span "$0-$1m - 1.25%; $1m - $5m - 1.00%; $5m+ - .90%" at bounding box center [487, 361] width 221 height 12
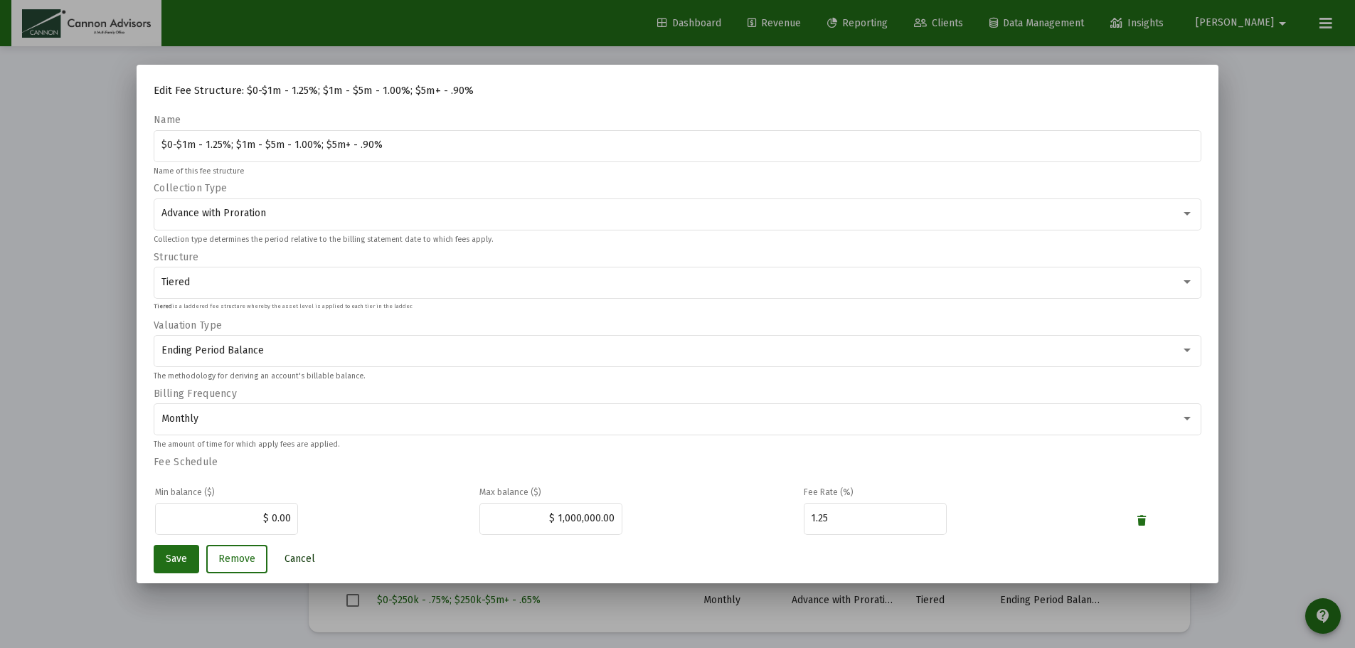
click at [296, 559] on span "Cancel" at bounding box center [299, 558] width 31 height 12
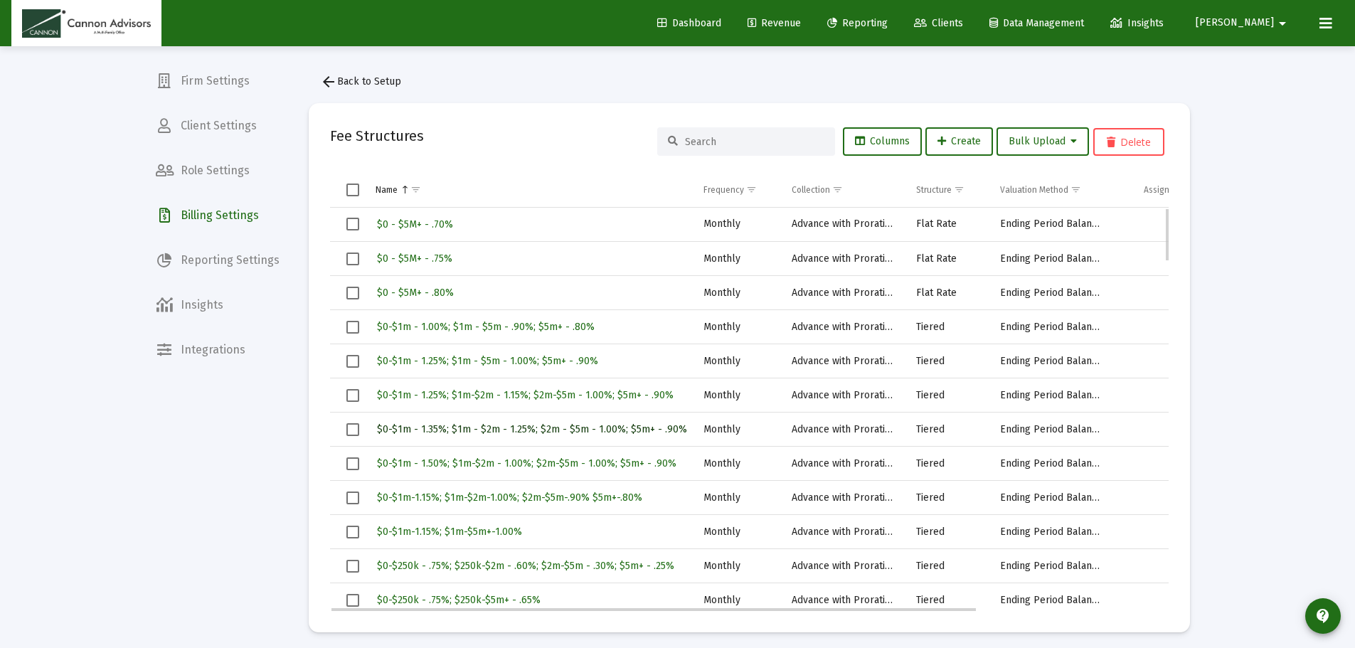
click at [499, 429] on span "$0-$1m - 1.35%; $1m - $2m - 1.25%; $2m - $5m - 1.00%; $5m+ - .90%" at bounding box center [532, 429] width 310 height 12
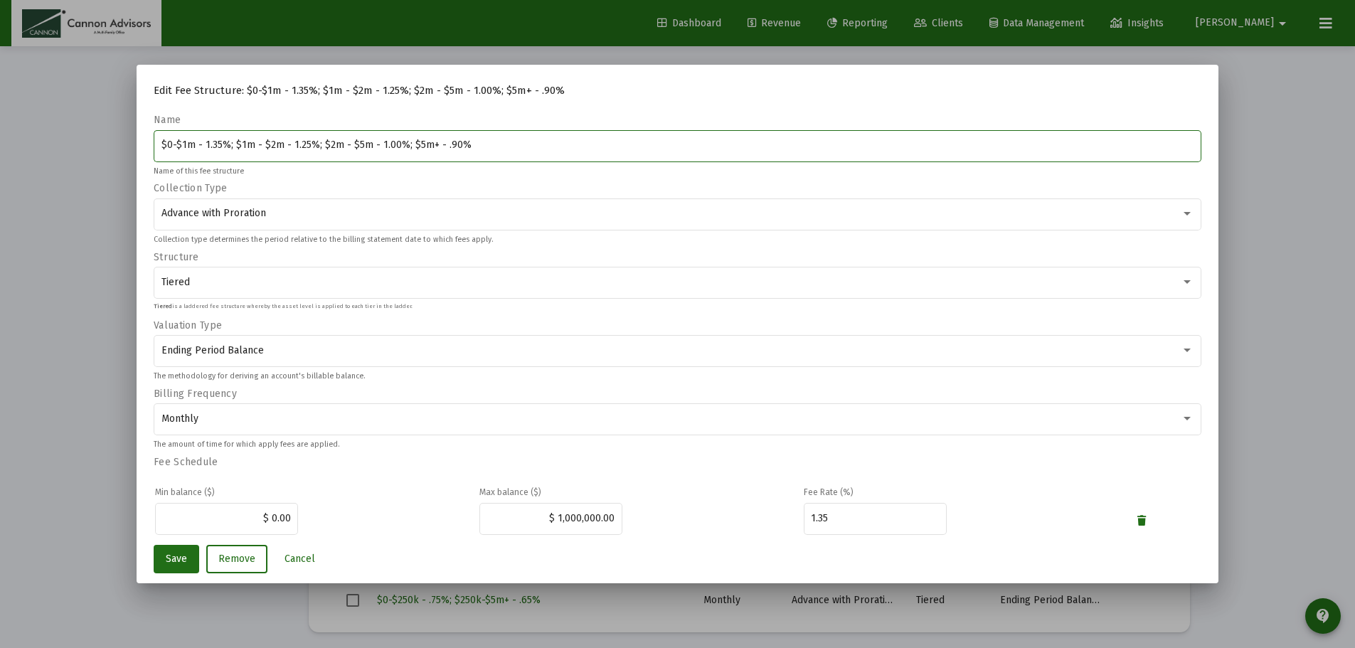
click at [720, 548] on mat-dialog-actions "Save Remove Cancel" at bounding box center [677, 559] width 1047 height 48
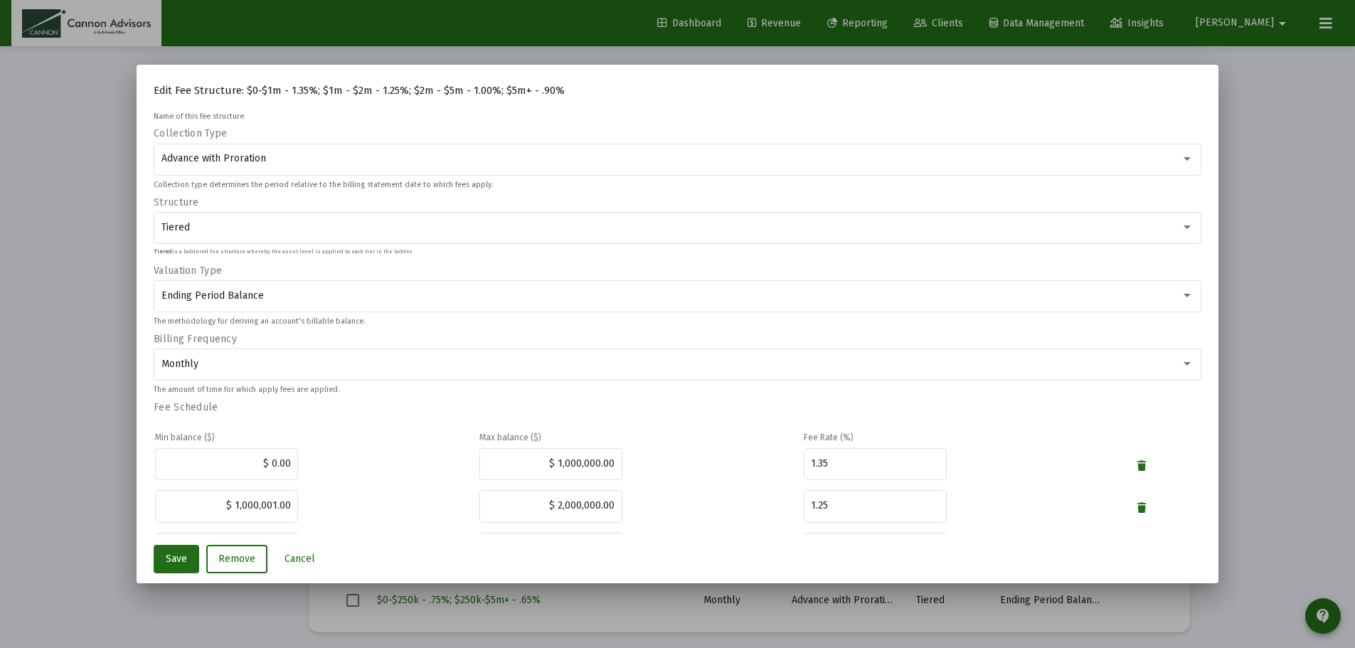
scroll to position [163, 0]
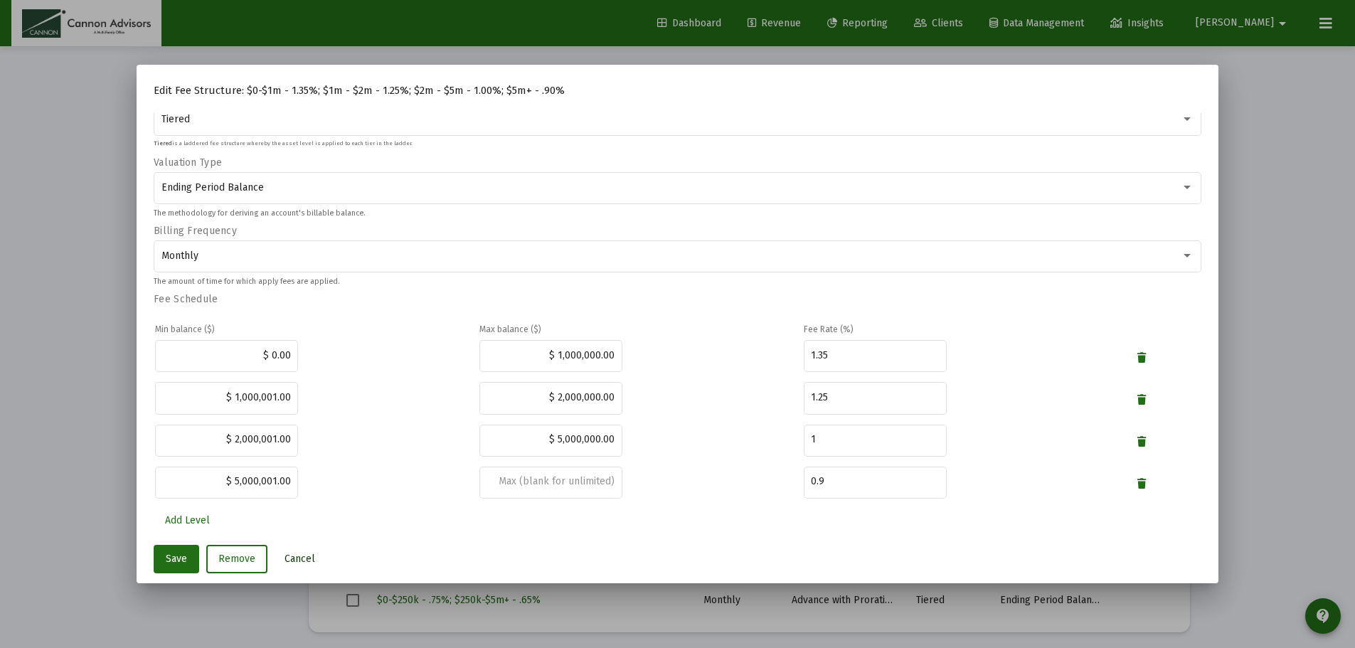
click at [304, 558] on span "Cancel" at bounding box center [299, 558] width 31 height 12
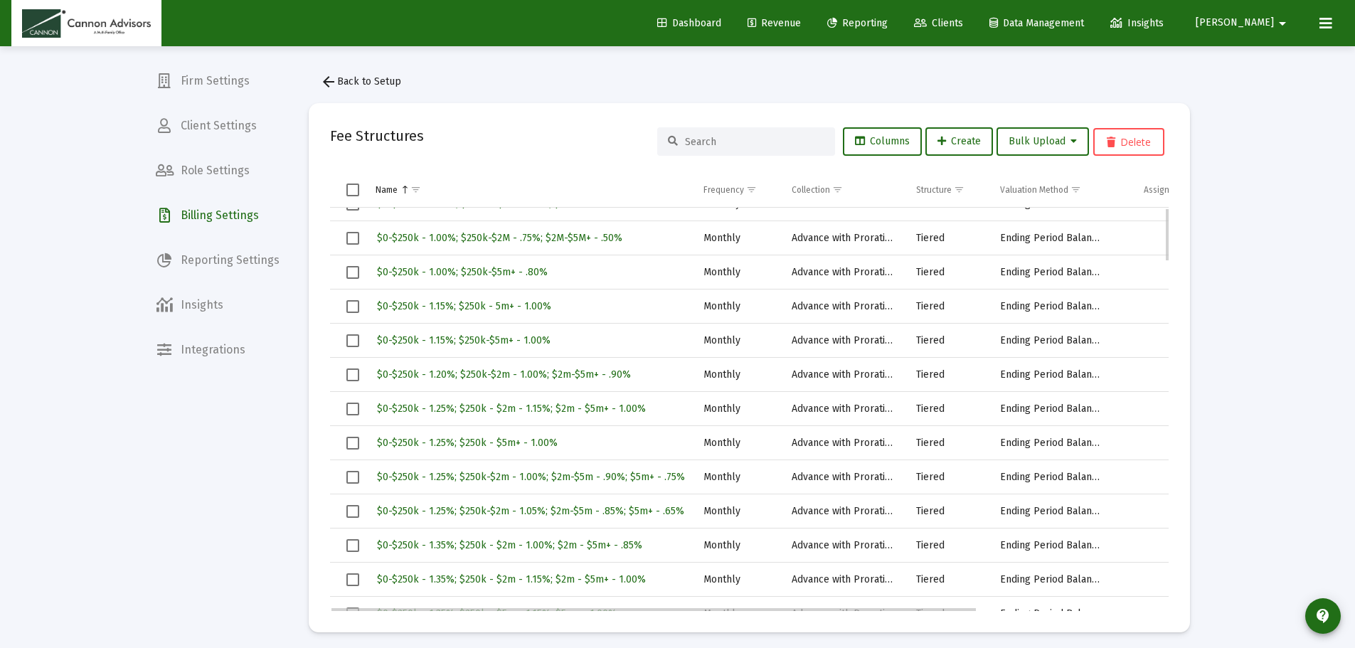
scroll to position [0, 0]
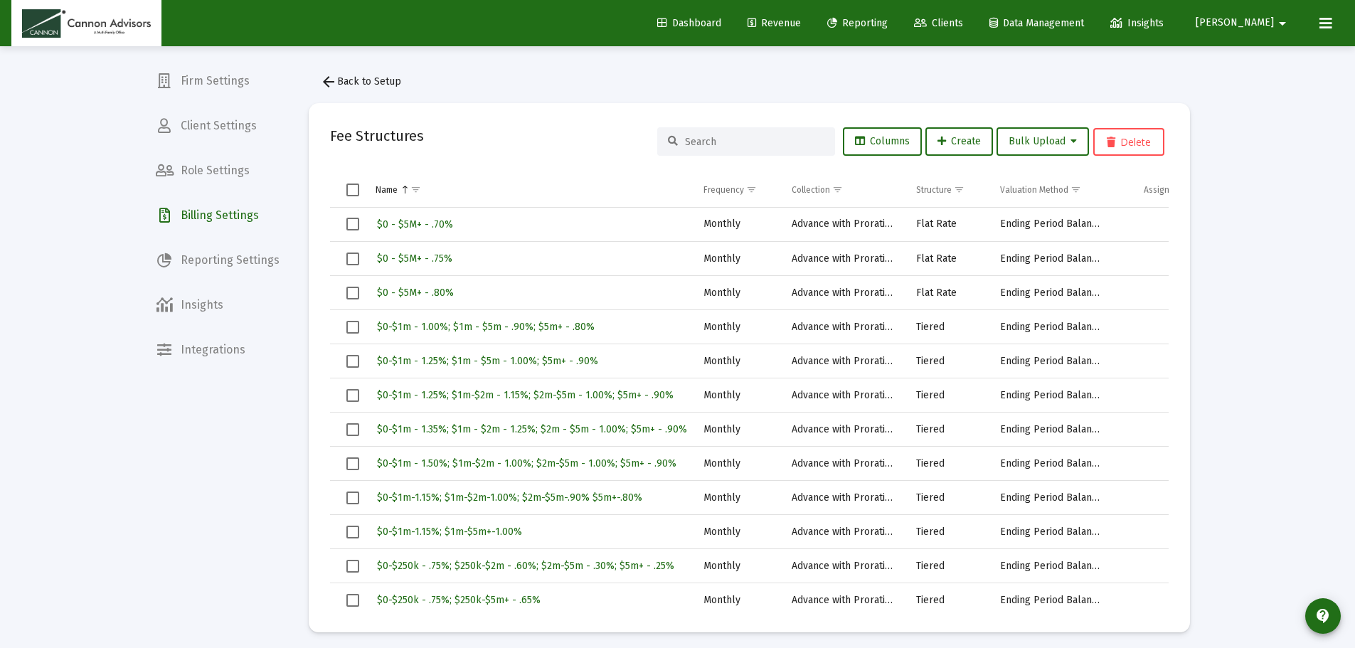
click at [801, 28] on span "Revenue" at bounding box center [773, 23] width 53 height 12
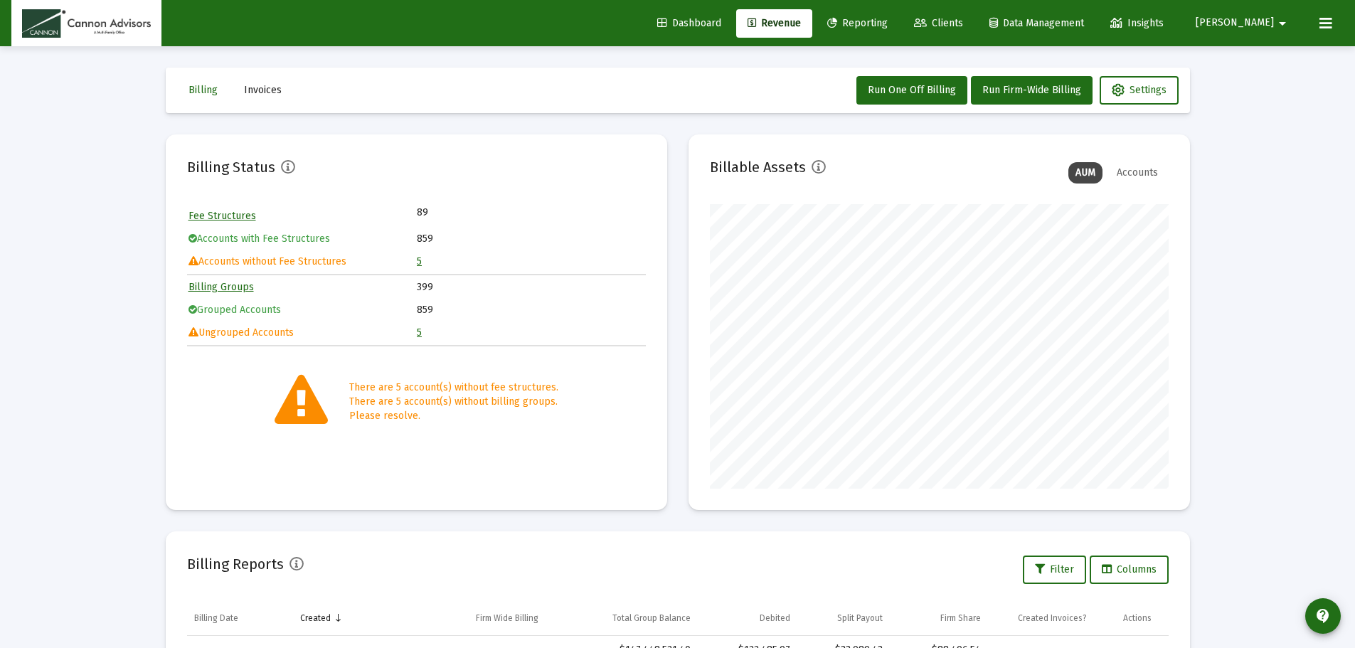
scroll to position [298, 0]
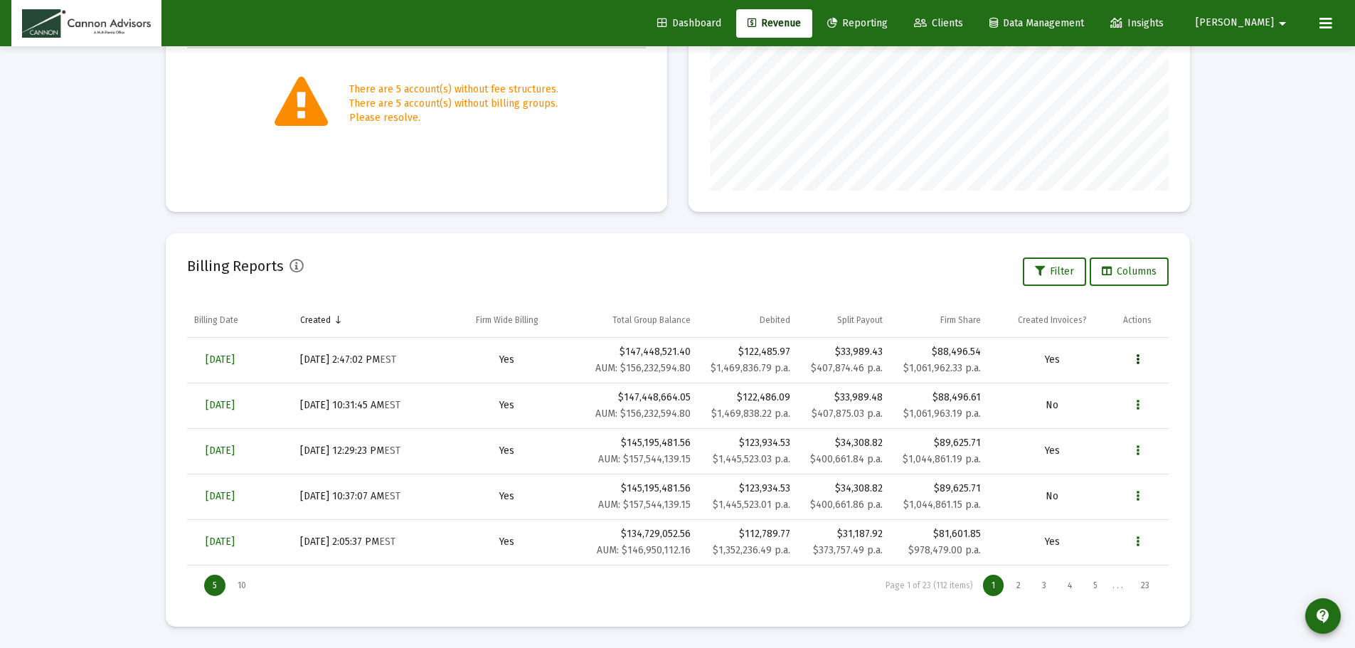
click at [1134, 361] on button "Data grid" at bounding box center [1137, 360] width 28 height 28
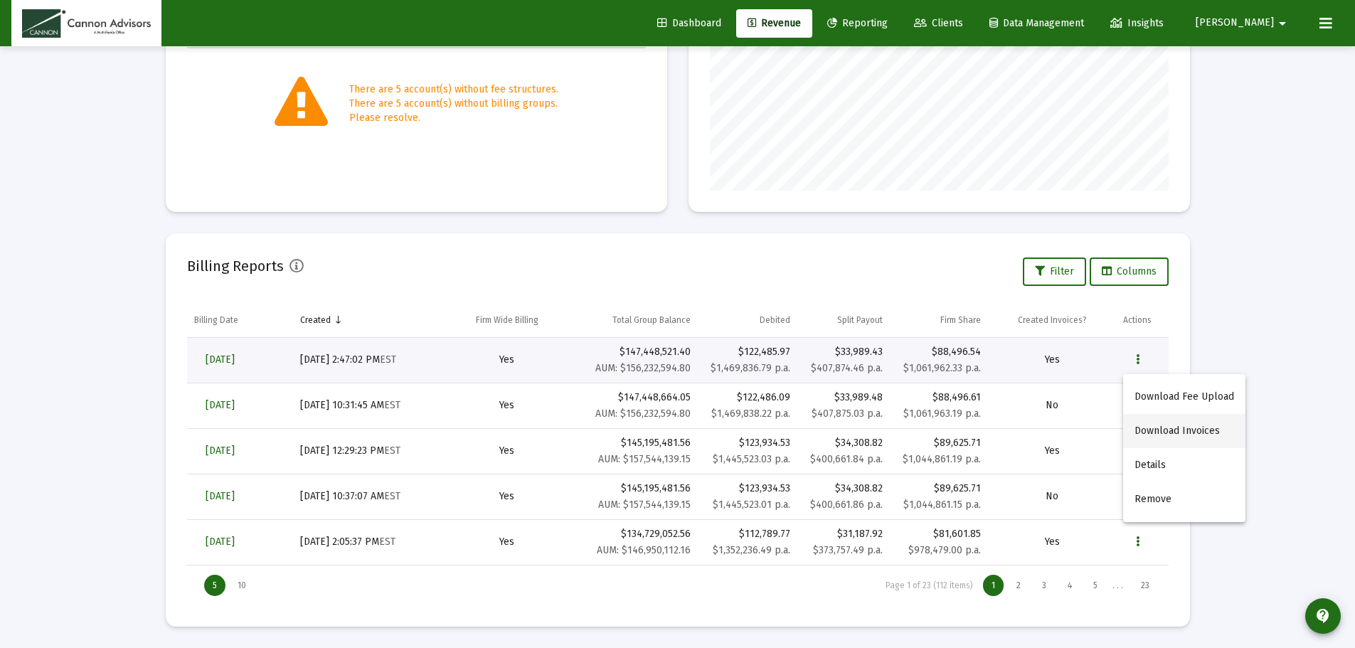
click at [1168, 425] on button "Download Invoices" at bounding box center [1184, 431] width 122 height 34
click at [1223, 460] on div "Loading... Billing Invoices Run One Off Billing Run Firm-Wide Billing Settings …" at bounding box center [677, 175] width 1355 height 946
click at [1257, 173] on div "Loading... Billing Invoices Run One Off Billing Run Firm-Wide Billing Settings …" at bounding box center [677, 175] width 1355 height 946
click at [235, 358] on span "[DATE]" at bounding box center [219, 359] width 29 height 12
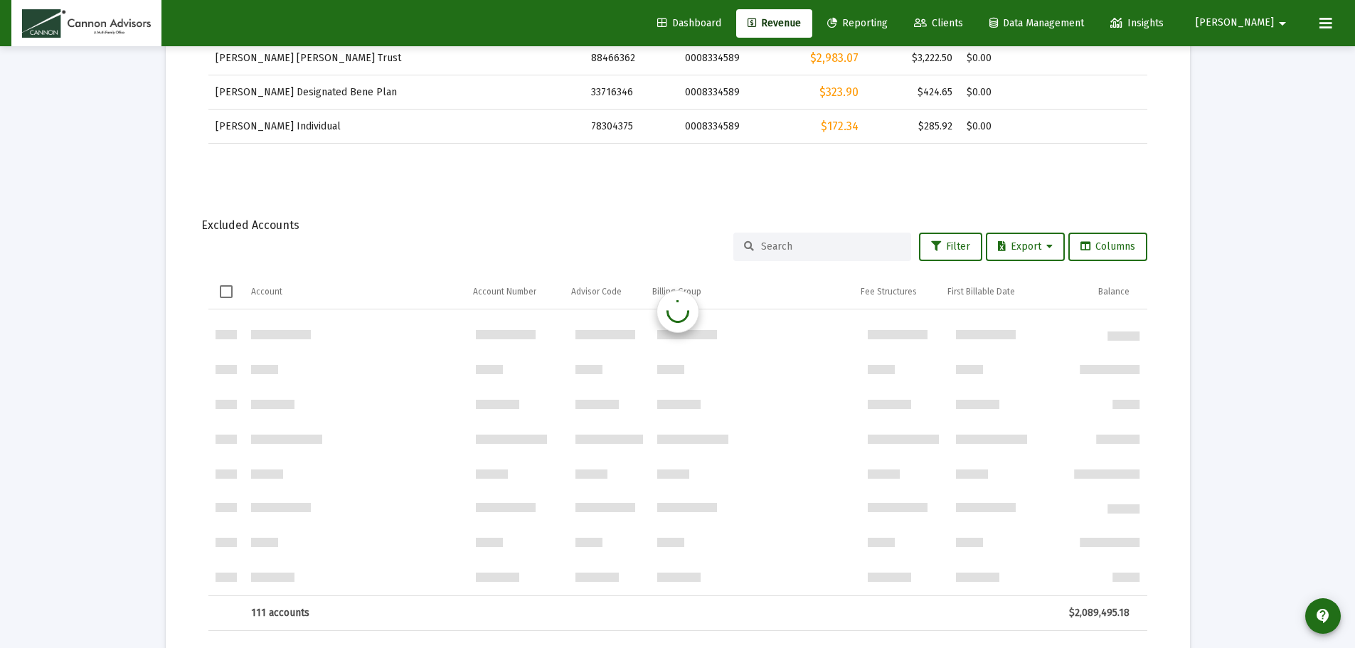
scroll to position [924, 0]
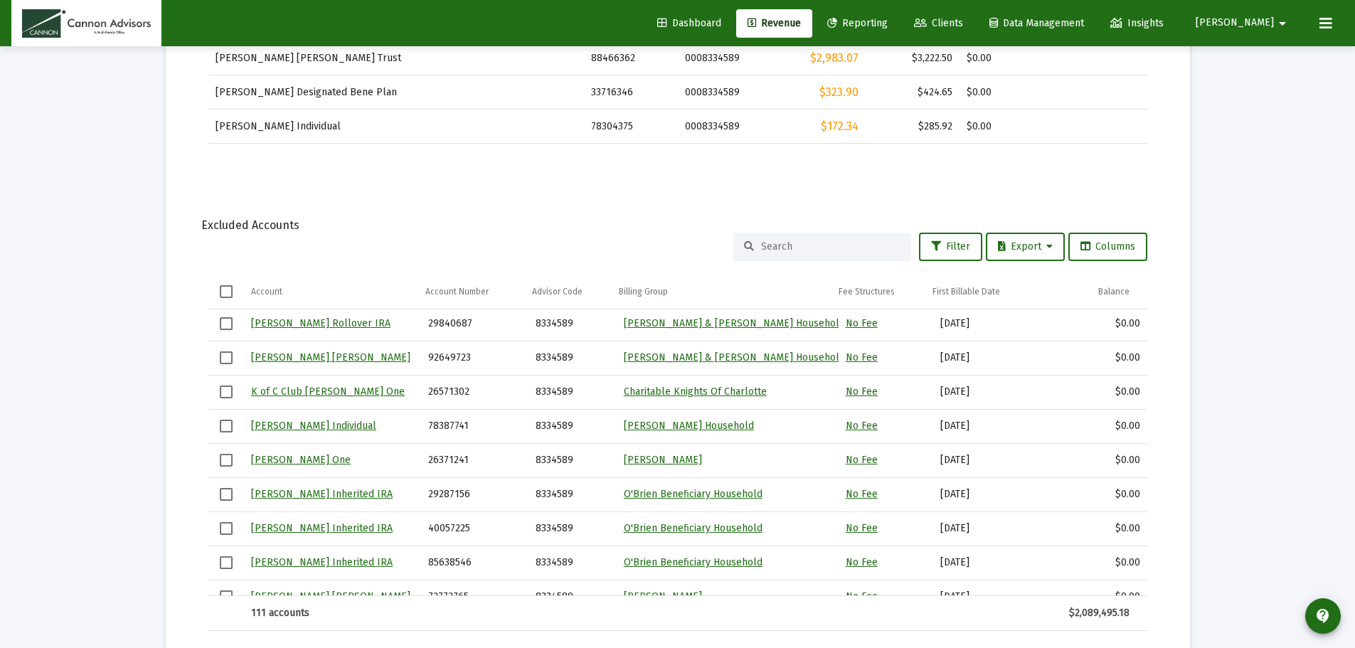
click at [293, 180] on mat-card "Report Created: [DATE] Billing Snapshot Date: [DATE] Fees Total Debited Fee $12…" at bounding box center [678, 446] width 1024 height 2913
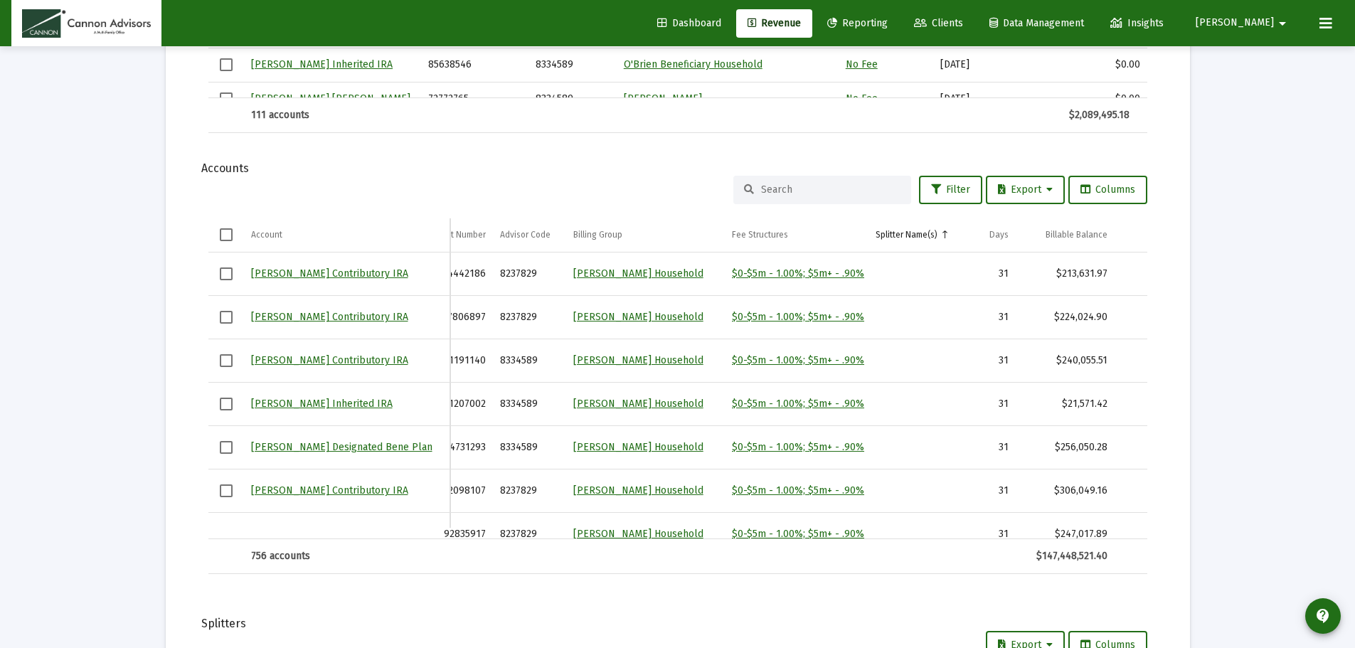
scroll to position [0, 0]
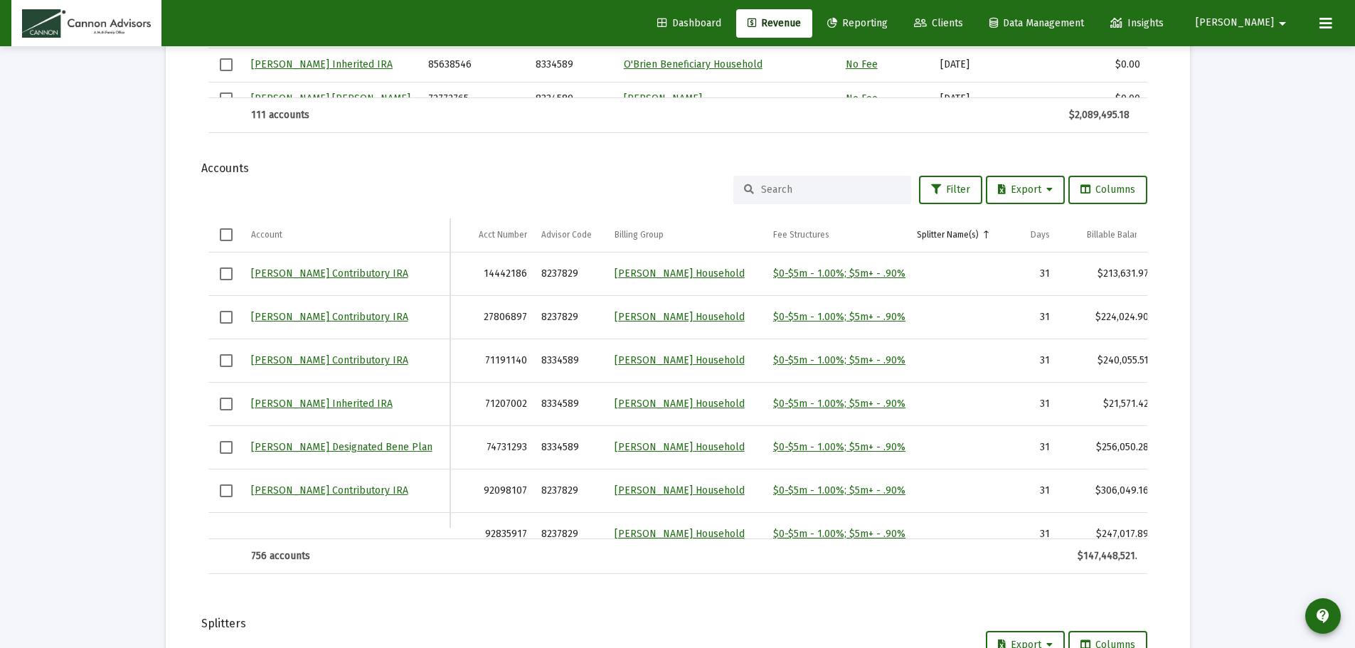
drag, startPoint x: 568, startPoint y: 533, endPoint x: 493, endPoint y: 535, distance: 74.7
click at [493, 535] on div "[PERSON_NAME] Contributory IRA 14442186 8237829 [PERSON_NAME] Household $0-$5m …" at bounding box center [677, 395] width 939 height 286
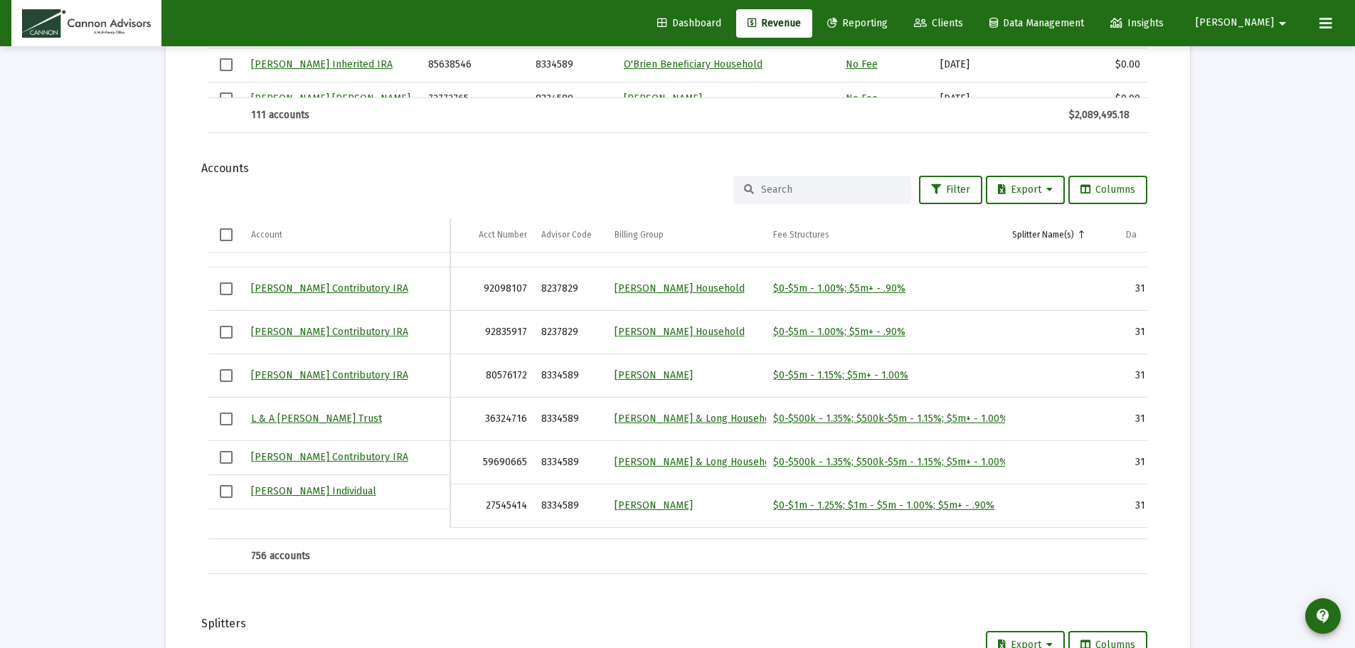
scroll to position [213, 0]
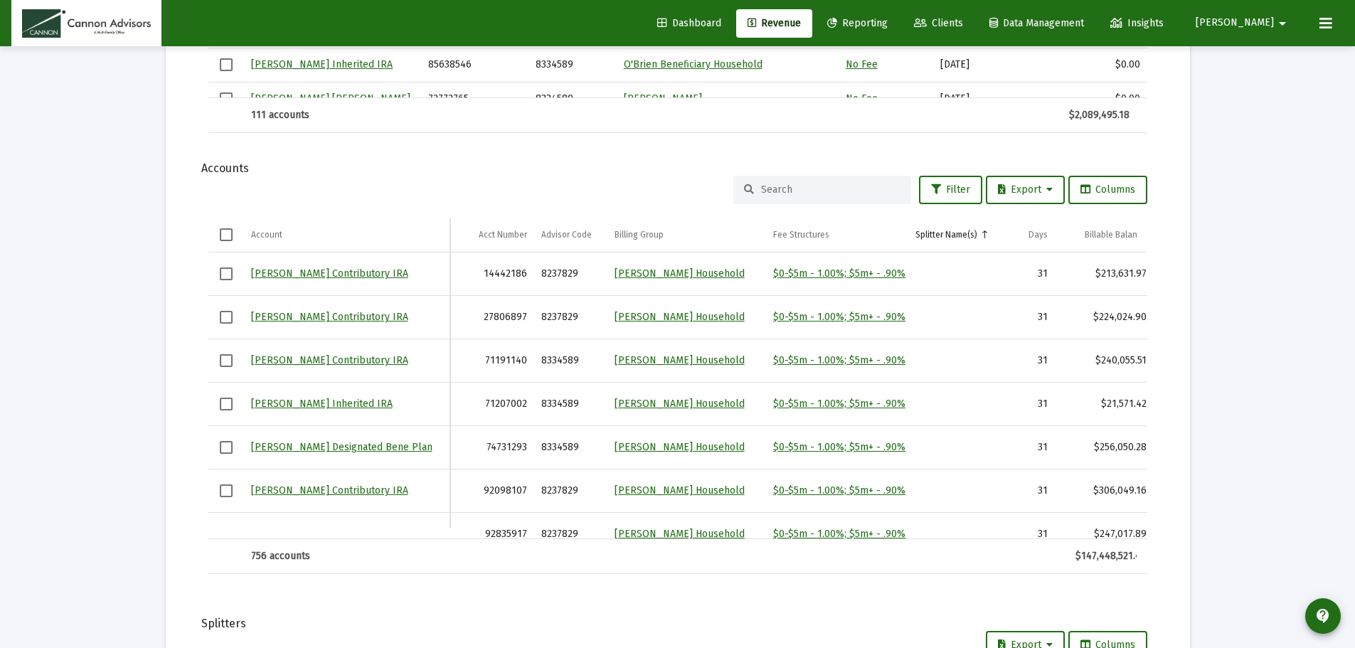
click at [792, 192] on input at bounding box center [830, 189] width 139 height 12
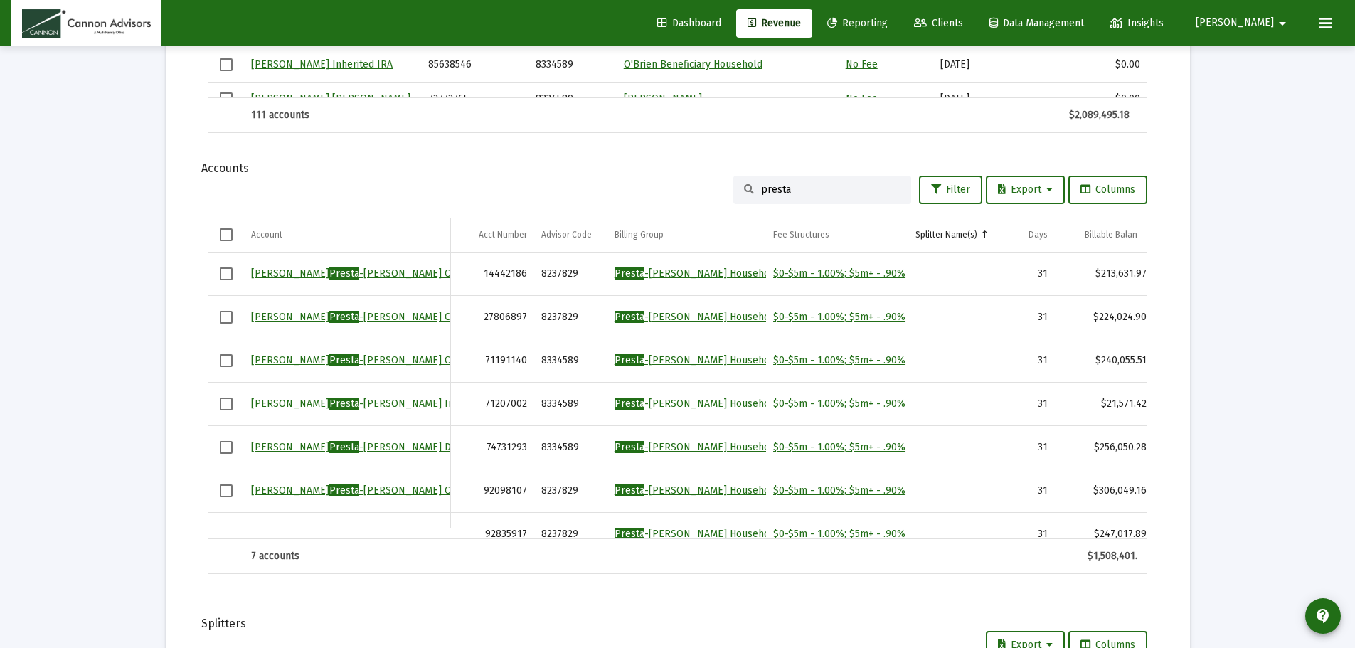
type input "presta"
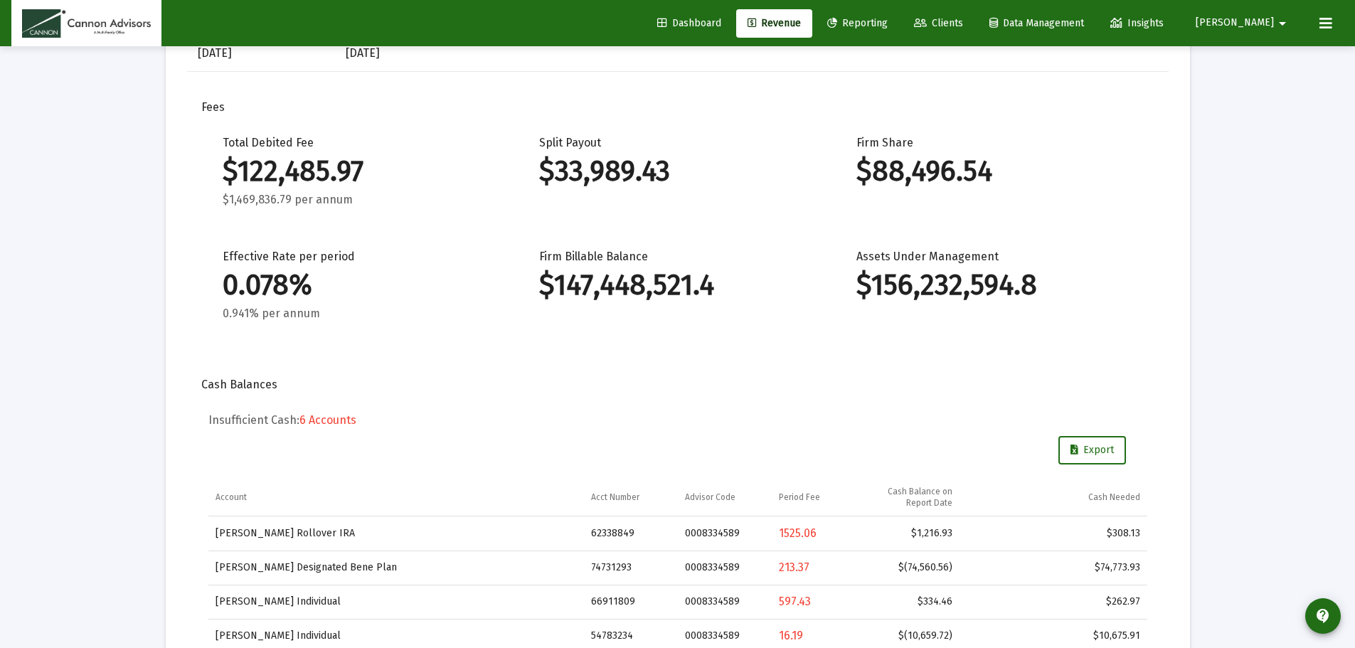
scroll to position [0, 0]
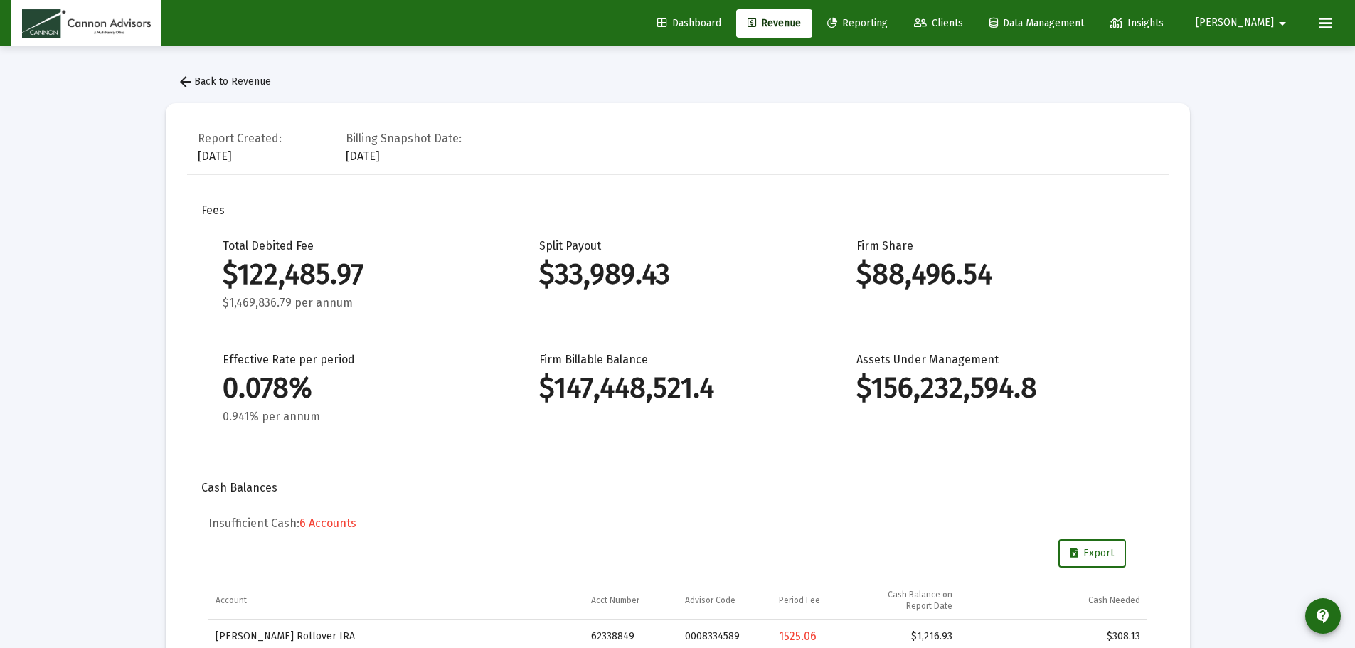
click at [1259, 25] on span "[PERSON_NAME]" at bounding box center [1234, 23] width 78 height 12
click at [1170, 52] on div at bounding box center [677, 324] width 1355 height 648
click at [1270, 24] on span "[PERSON_NAME]" at bounding box center [1234, 23] width 78 height 12
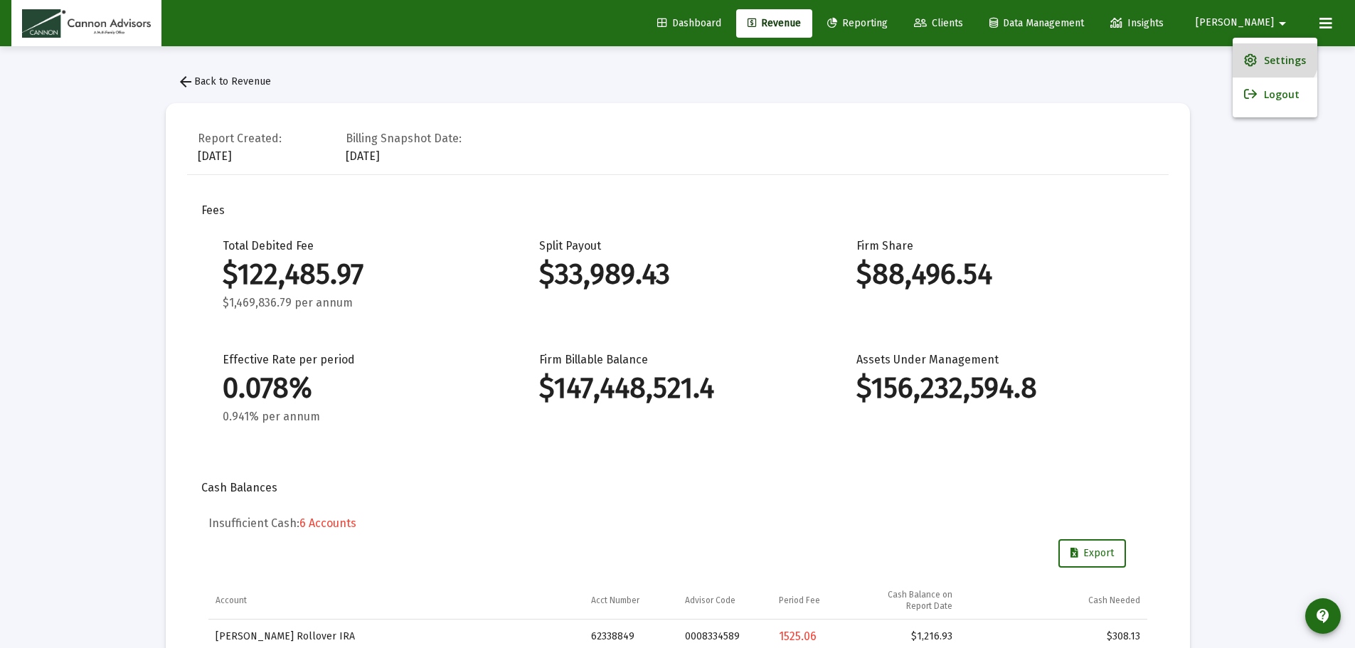
click at [1271, 53] on span "Settings" at bounding box center [1285, 60] width 42 height 34
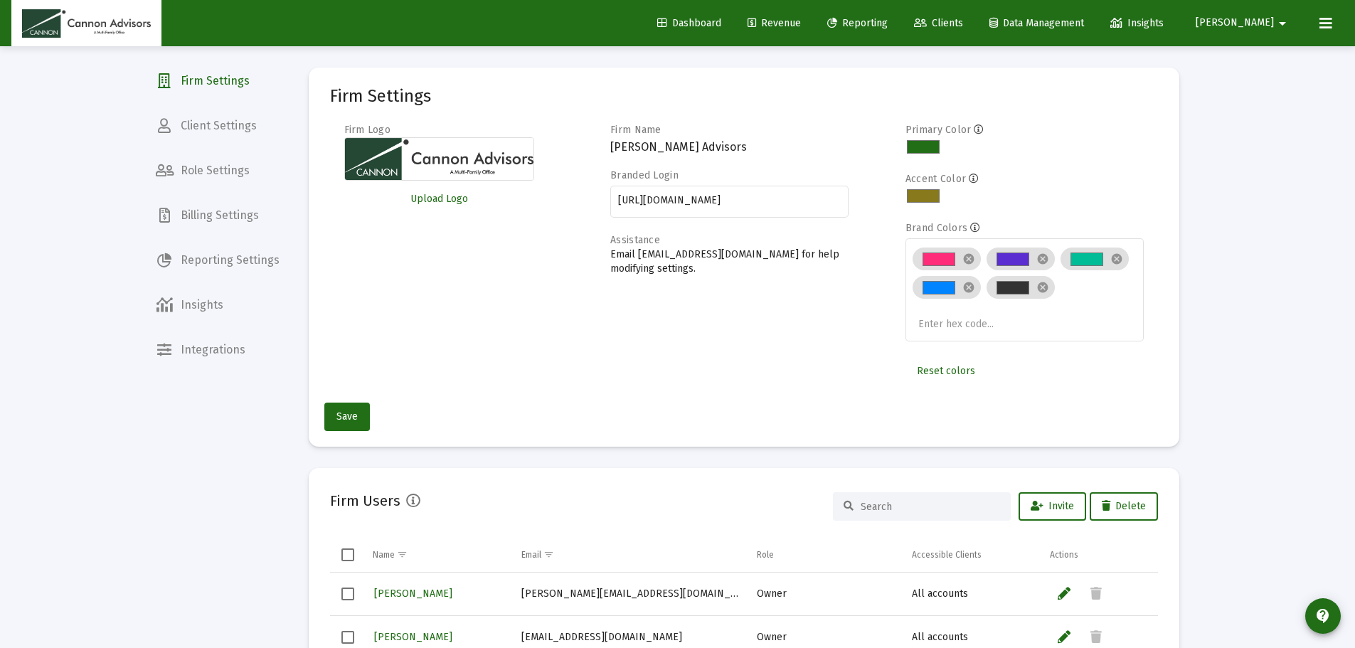
click at [1283, 248] on div "Loading... Firm Settings Client Settings Role Settings Billing Settings Reporti…" at bounding box center [677, 656] width 1355 height 1313
click at [1275, 27] on mat-icon "arrow_drop_down" at bounding box center [1281, 23] width 17 height 28
click at [740, 26] on div at bounding box center [677, 324] width 1355 height 648
click at [721, 26] on span "Dashboard" at bounding box center [689, 23] width 64 height 12
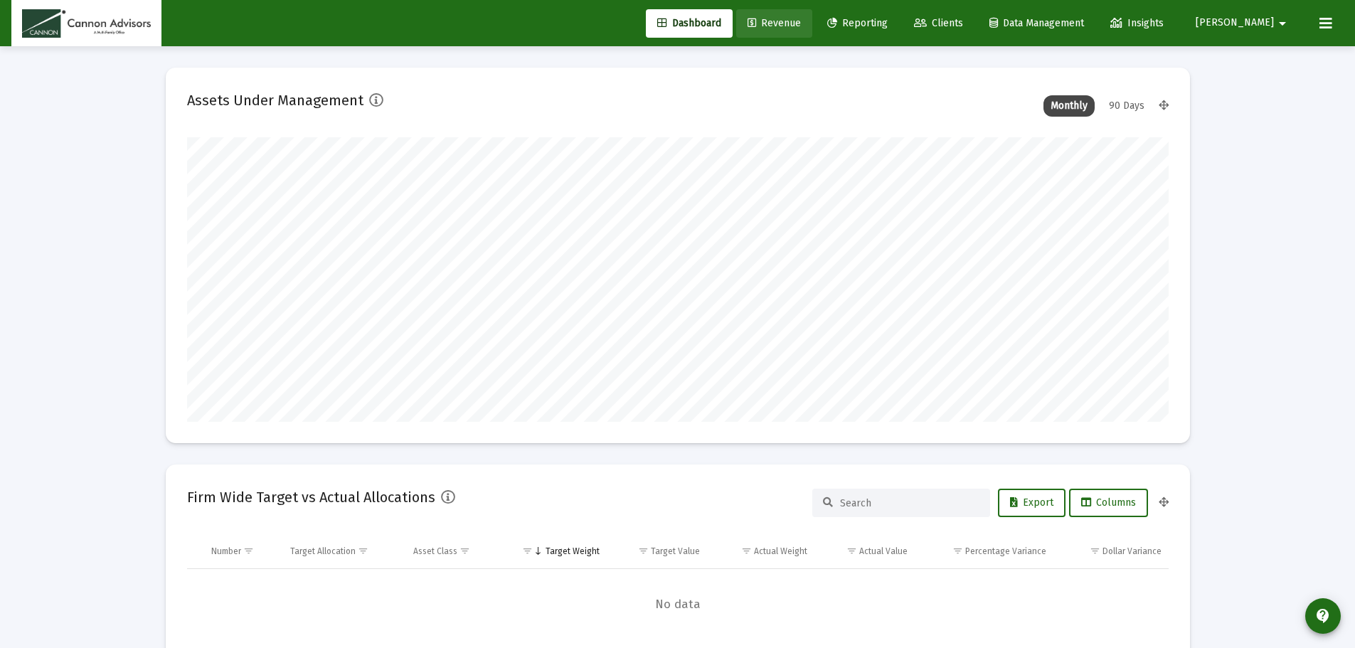
click at [801, 21] on span "Revenue" at bounding box center [773, 23] width 53 height 12
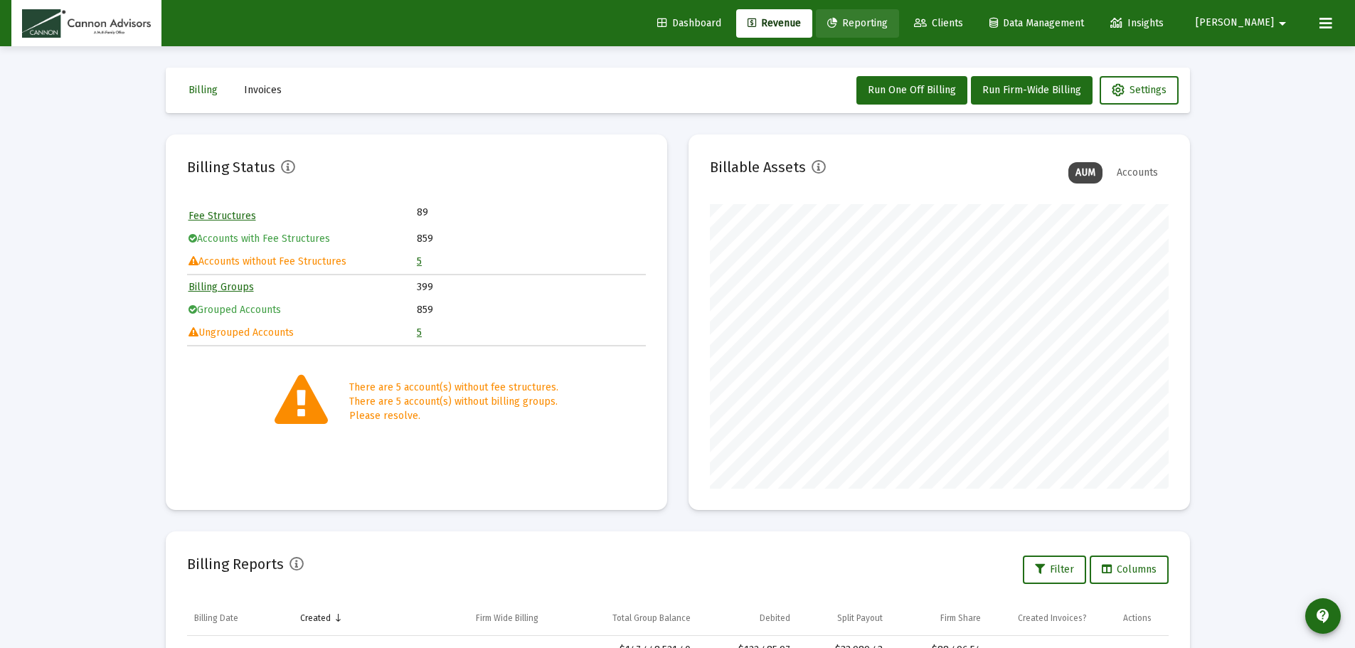
click at [887, 28] on span "Reporting" at bounding box center [857, 23] width 60 height 12
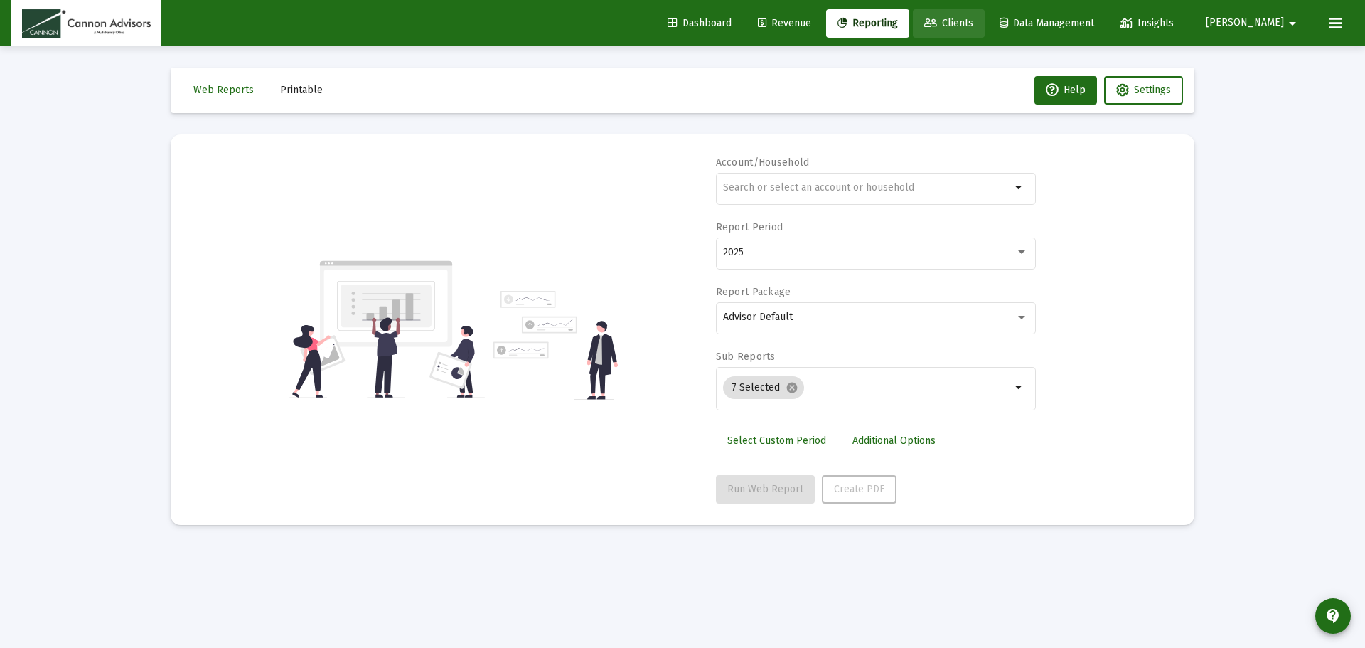
click at [973, 18] on span "Clients" at bounding box center [948, 23] width 49 height 12
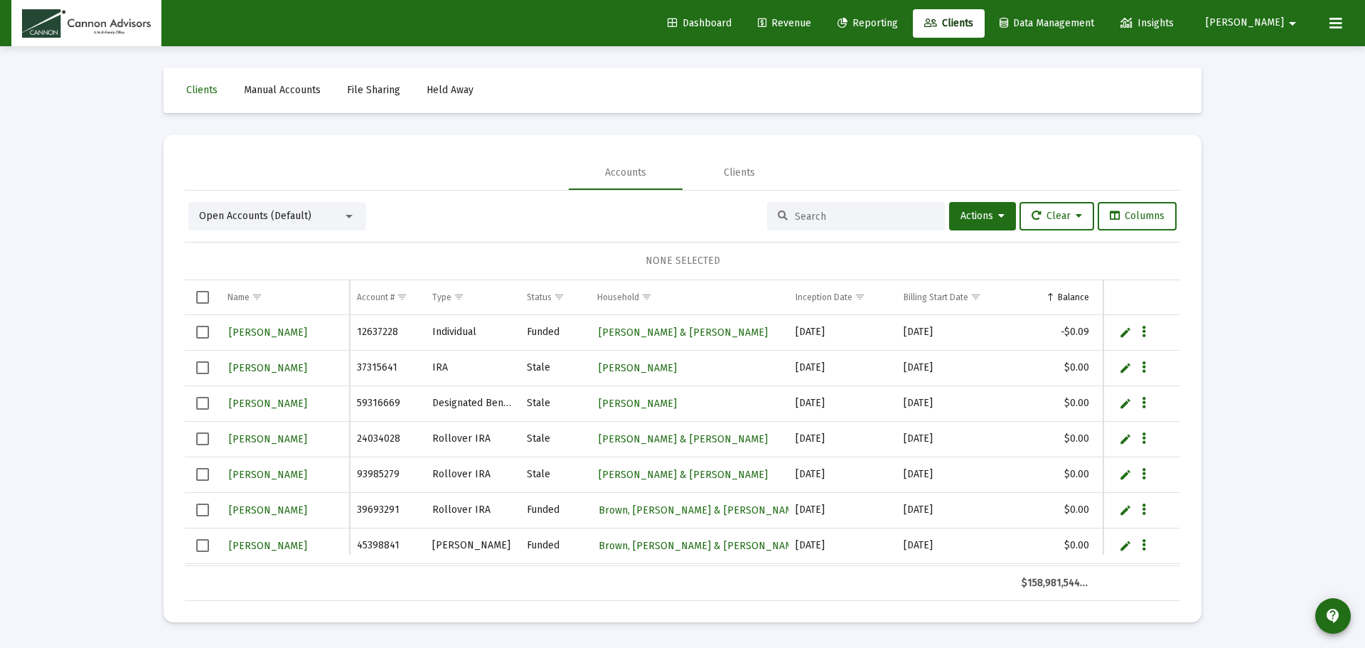
click at [1266, 31] on button "[PERSON_NAME] arrow_drop_down" at bounding box center [1253, 23] width 129 height 28
drag, startPoint x: 1266, startPoint y: 93, endPoint x: 1252, endPoint y: 93, distance: 14.2
click at [1266, 93] on icon at bounding box center [1260, 94] width 13 height 13
